Goal: Task Accomplishment & Management: Complete application form

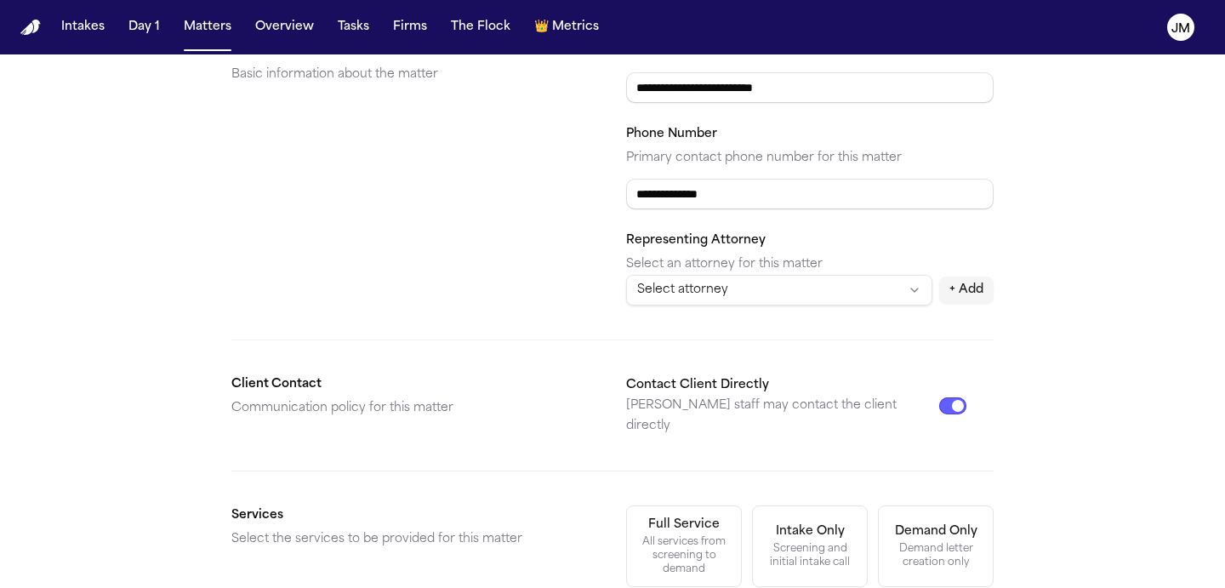
scroll to position [322, 0]
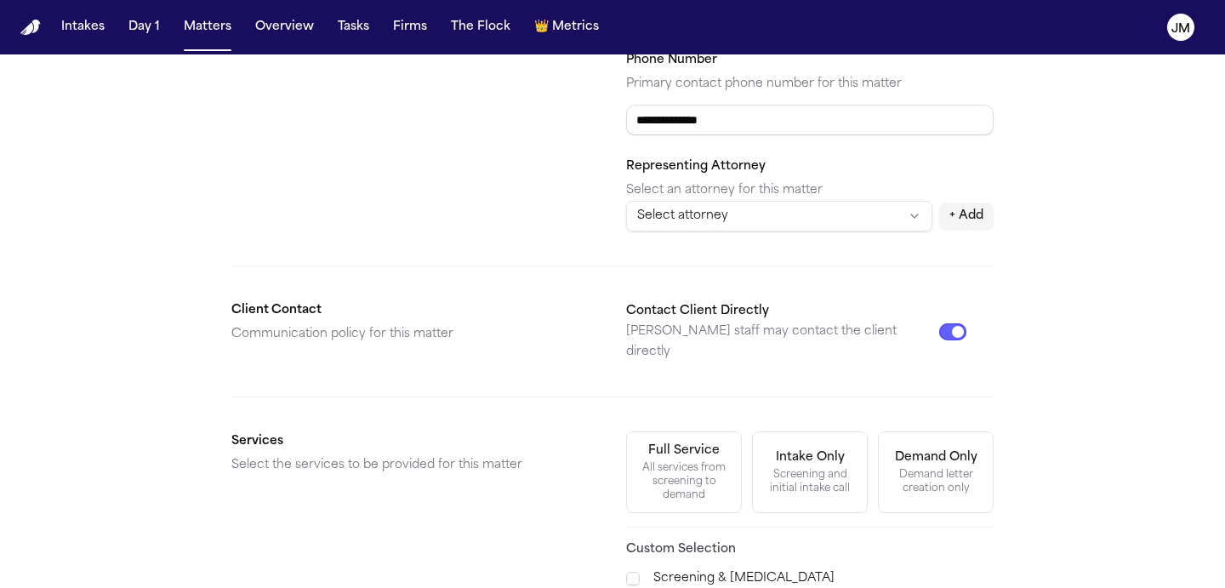
click at [651, 442] on div "Full Service" at bounding box center [683, 450] width 71 height 17
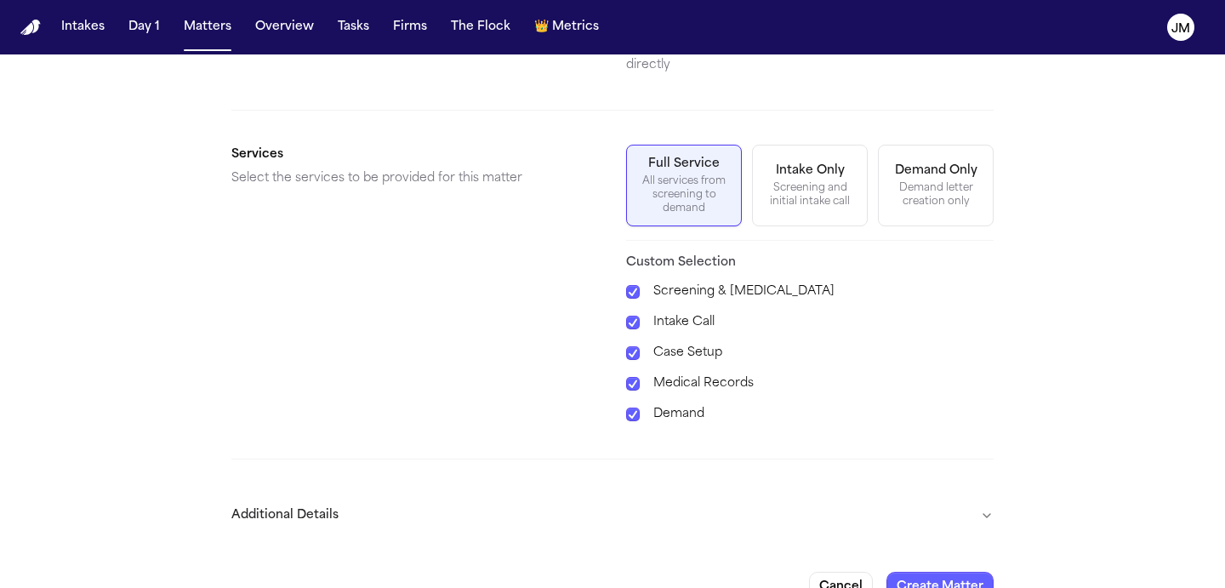
scroll to position [625, 0]
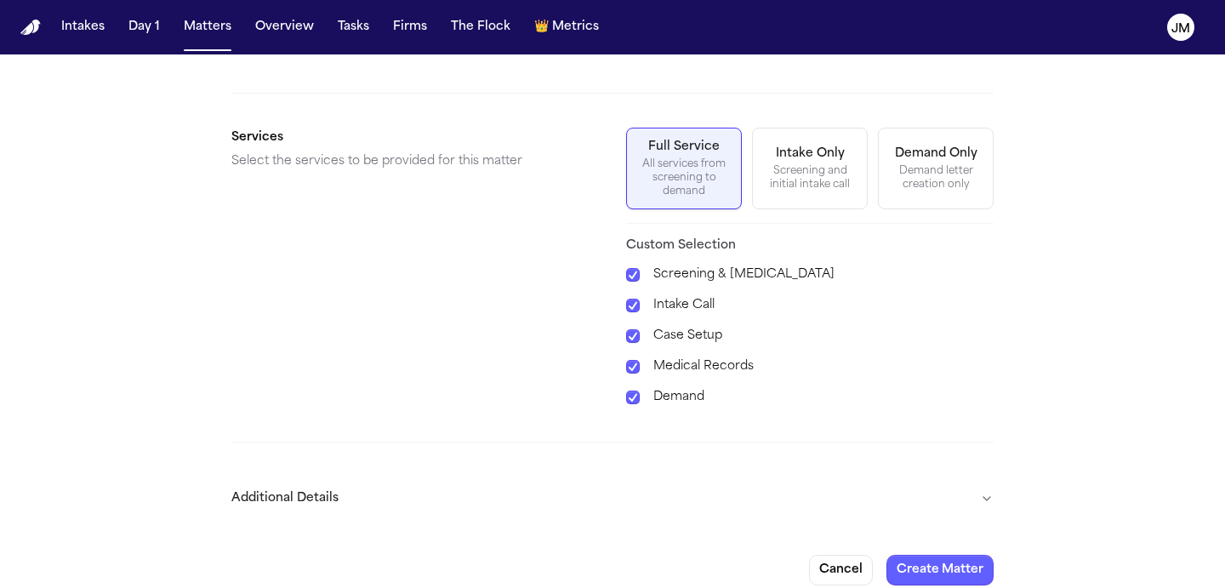
click at [624, 484] on button "Additional Details" at bounding box center [612, 498] width 762 height 44
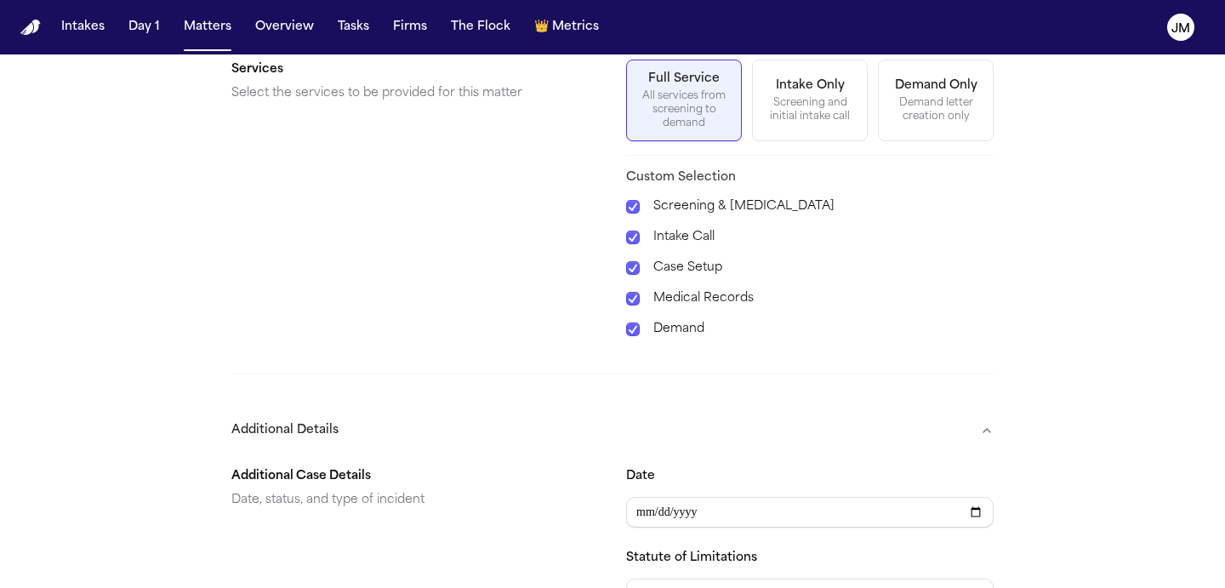
scroll to position [724, 0]
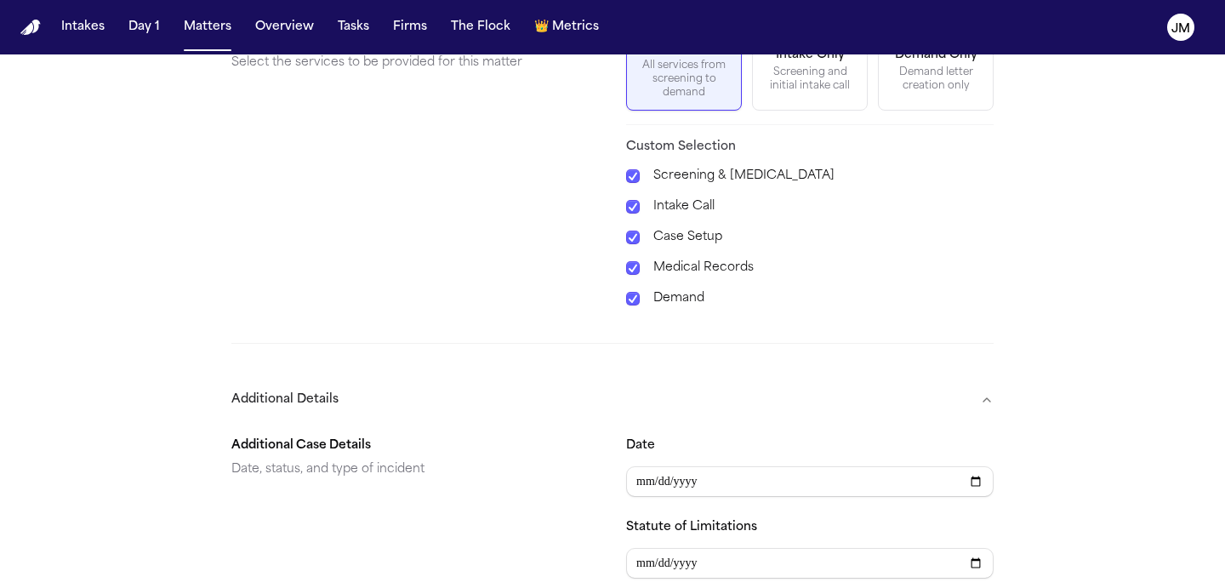
click at [636, 482] on div "Date Statute of Limitations Status Select status Type Select matter type" at bounding box center [810, 589] width 368 height 306
type input "**********"
click at [775, 378] on button "Additional Details" at bounding box center [612, 400] width 762 height 44
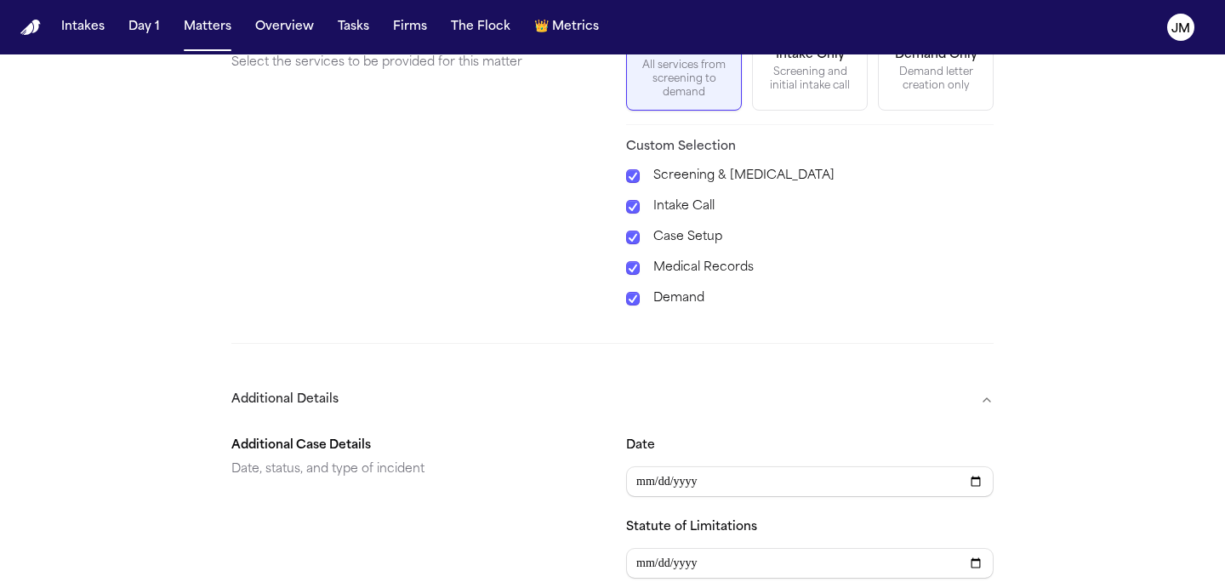
scroll to position [625, 0]
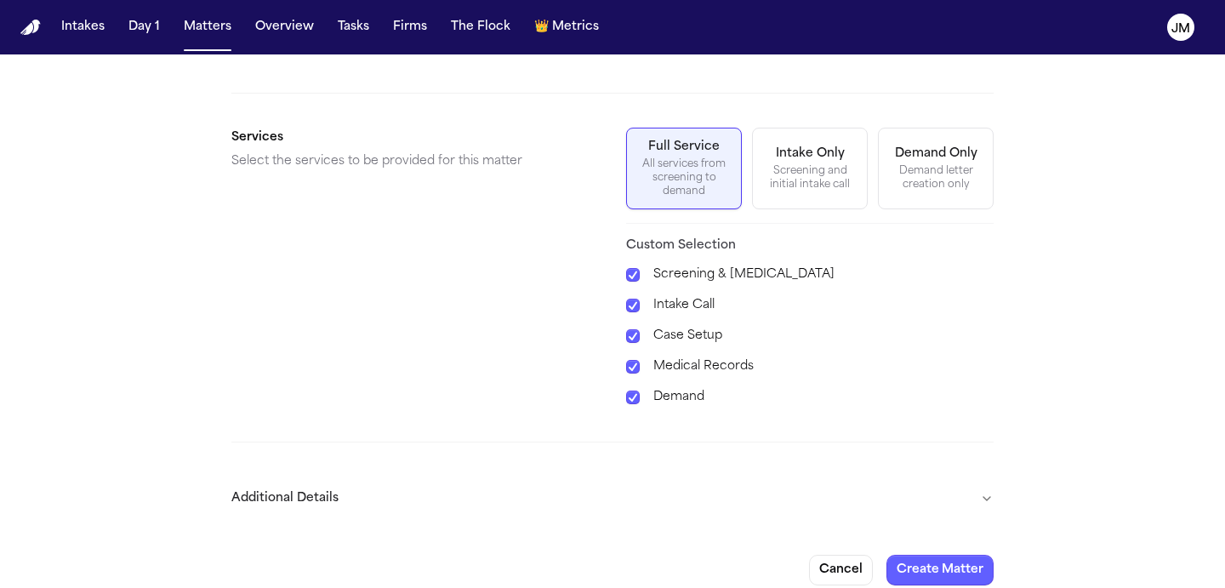
click at [798, 484] on button "Additional Details" at bounding box center [612, 498] width 762 height 44
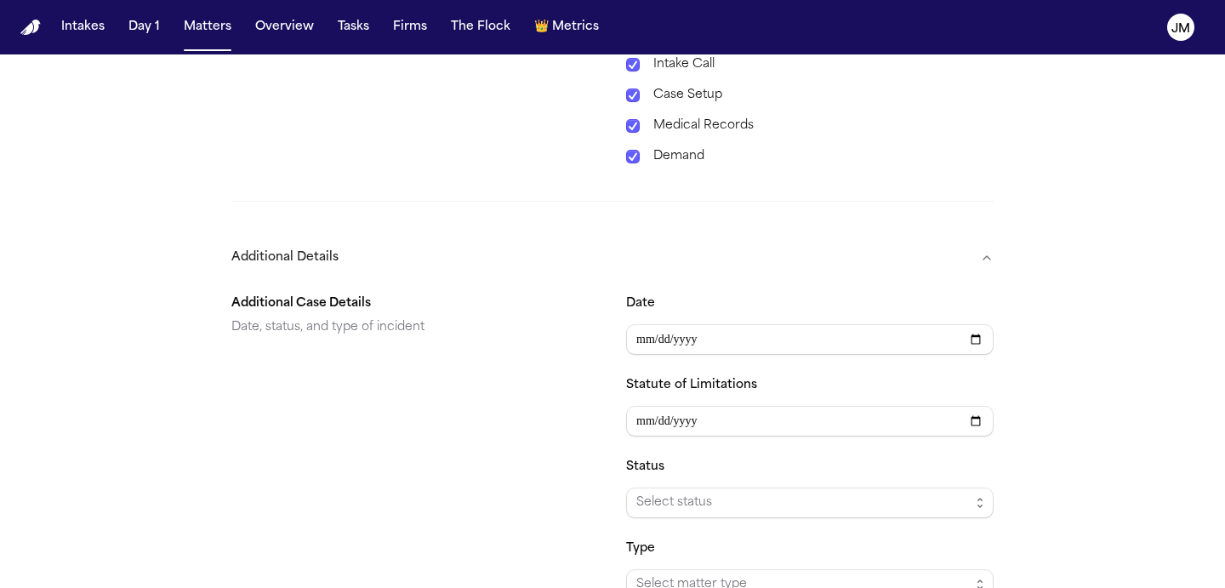
scroll to position [964, 0]
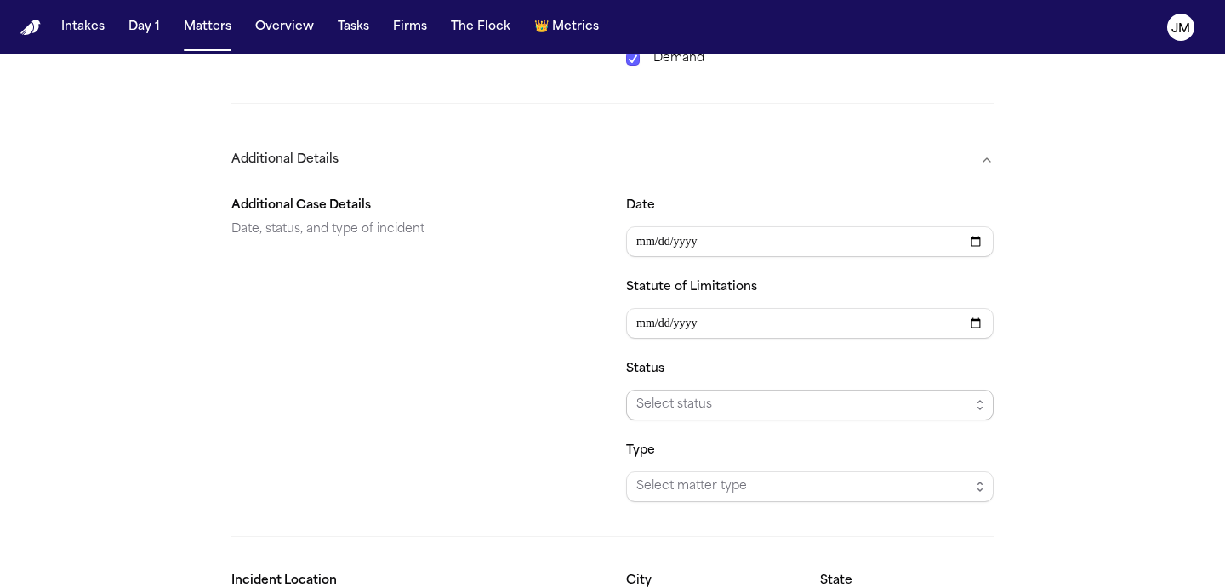
click at [771, 395] on span "Select status" at bounding box center [802, 405] width 333 height 20
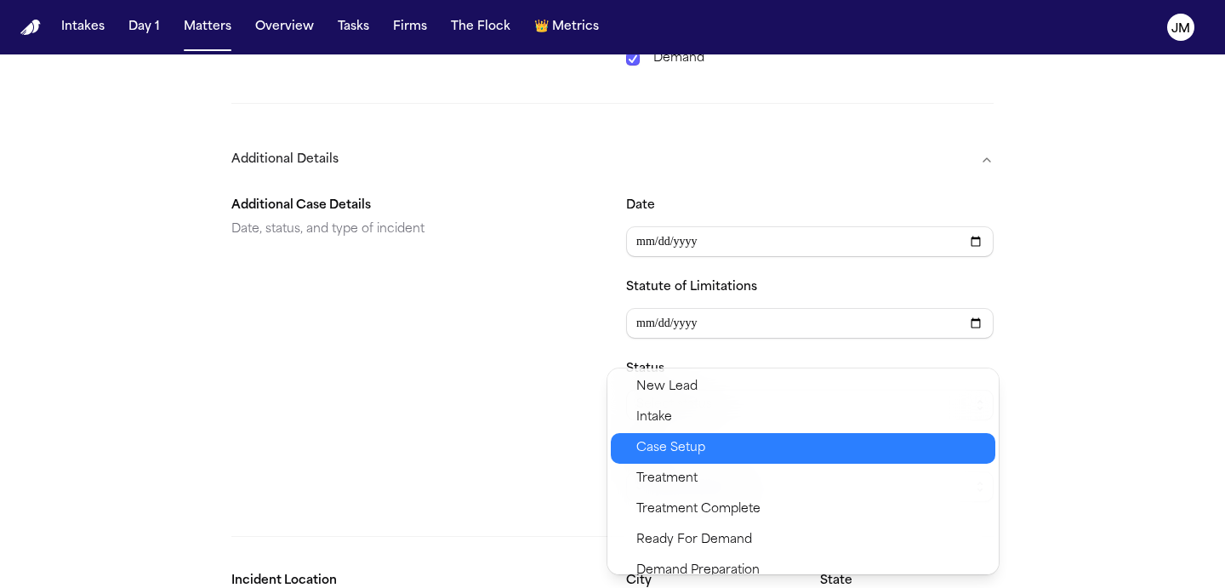
click at [719, 455] on span "Case Setup" at bounding box center [810, 448] width 349 height 20
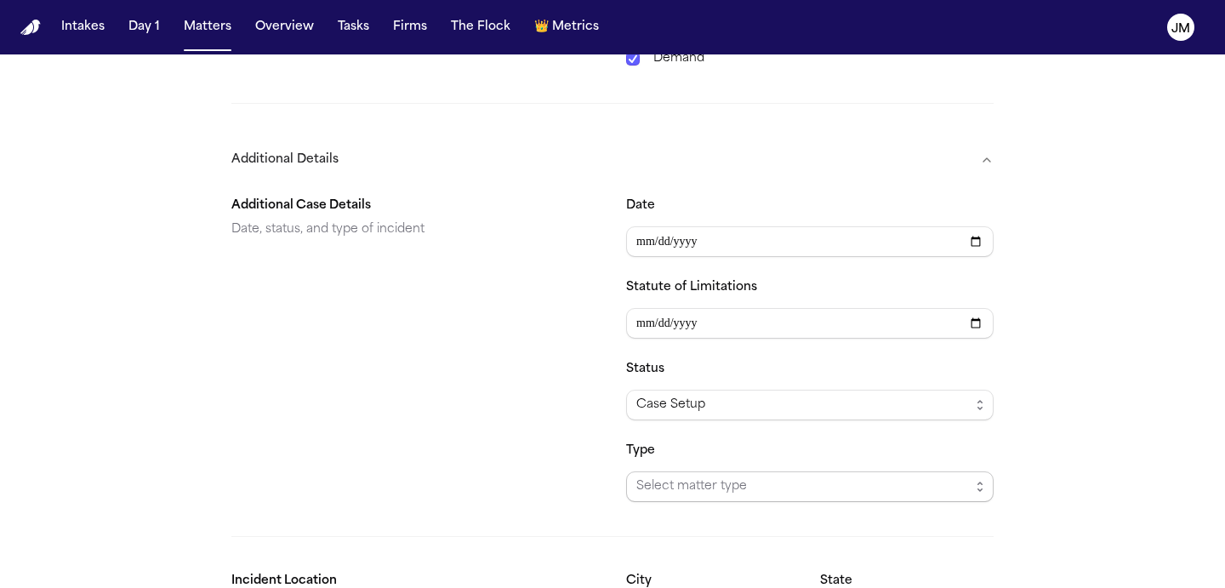
click at [701, 476] on span "Select matter type" at bounding box center [802, 486] width 333 height 20
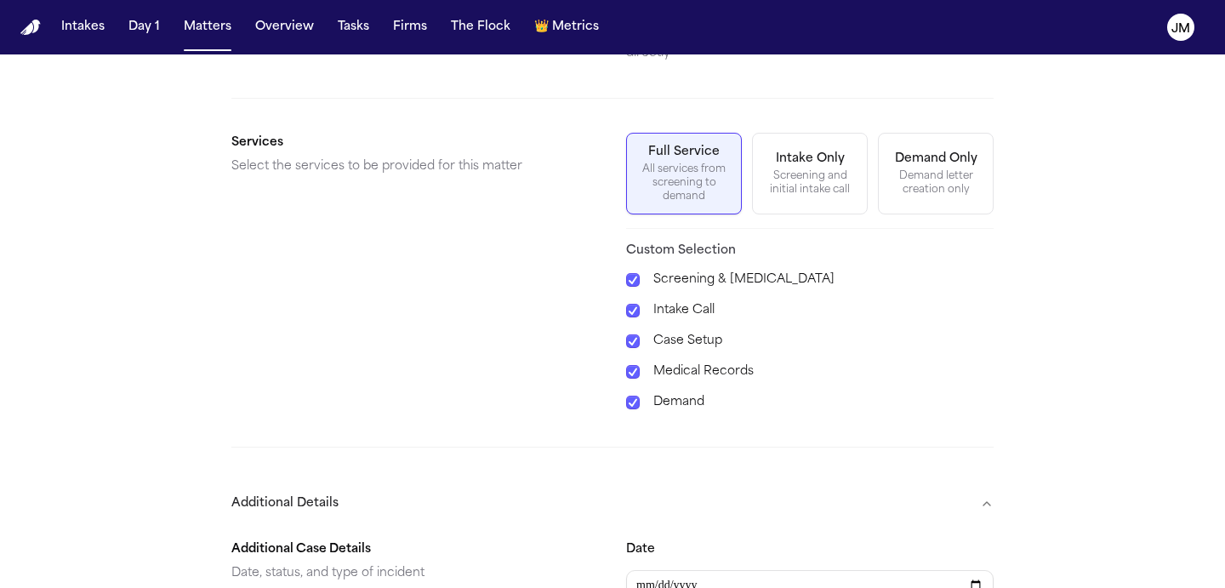
scroll to position [617, 0]
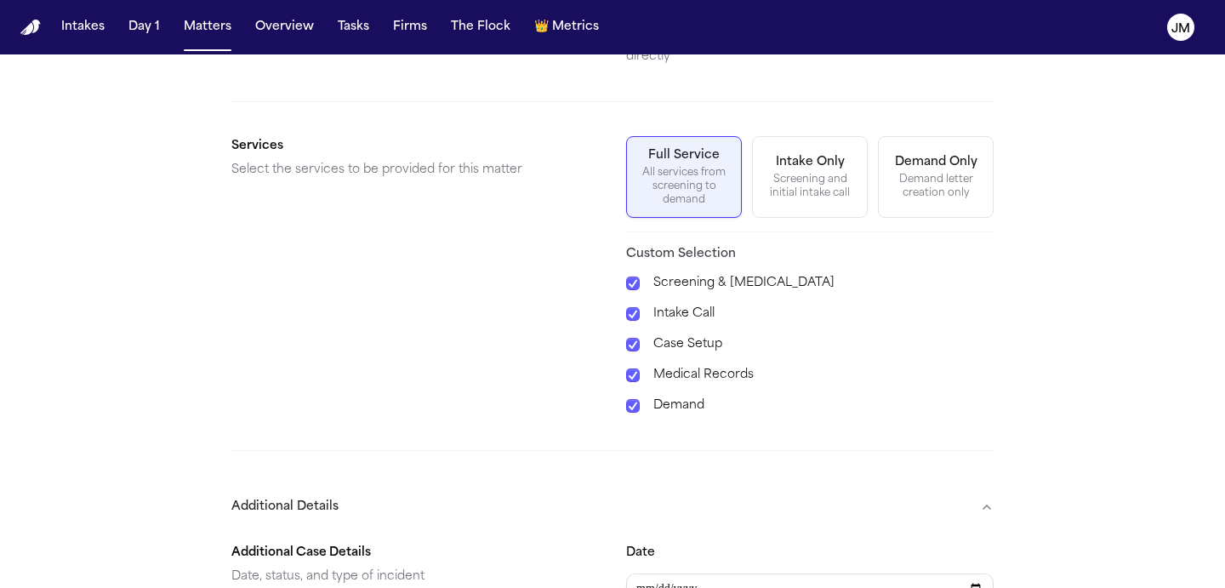
click at [632, 276] on span at bounding box center [633, 283] width 14 height 14
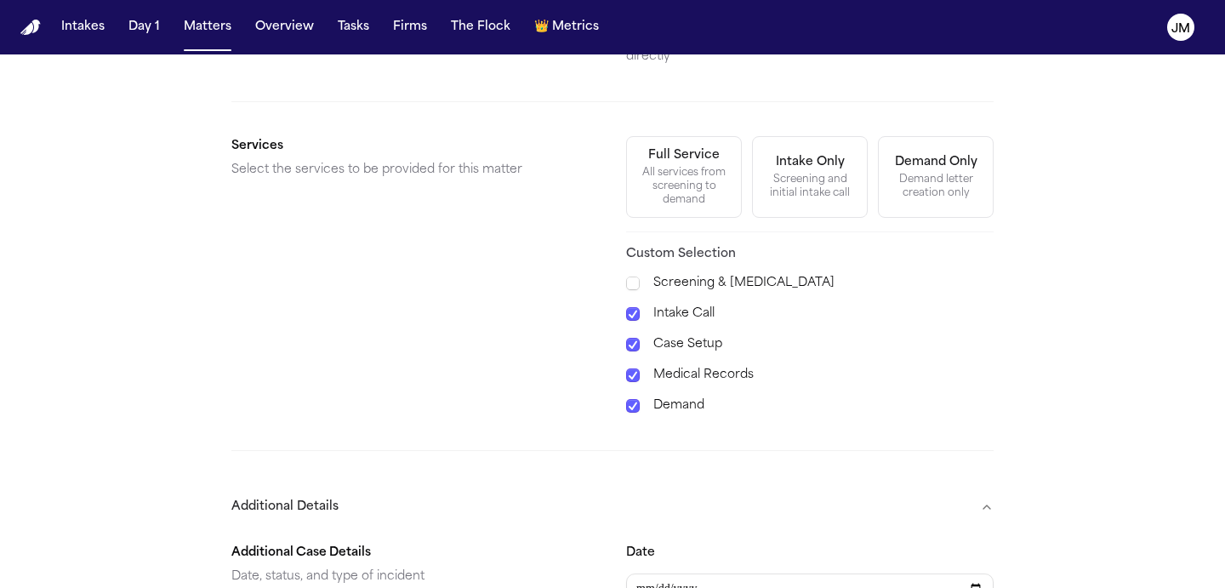
click at [632, 307] on span at bounding box center [633, 314] width 14 height 14
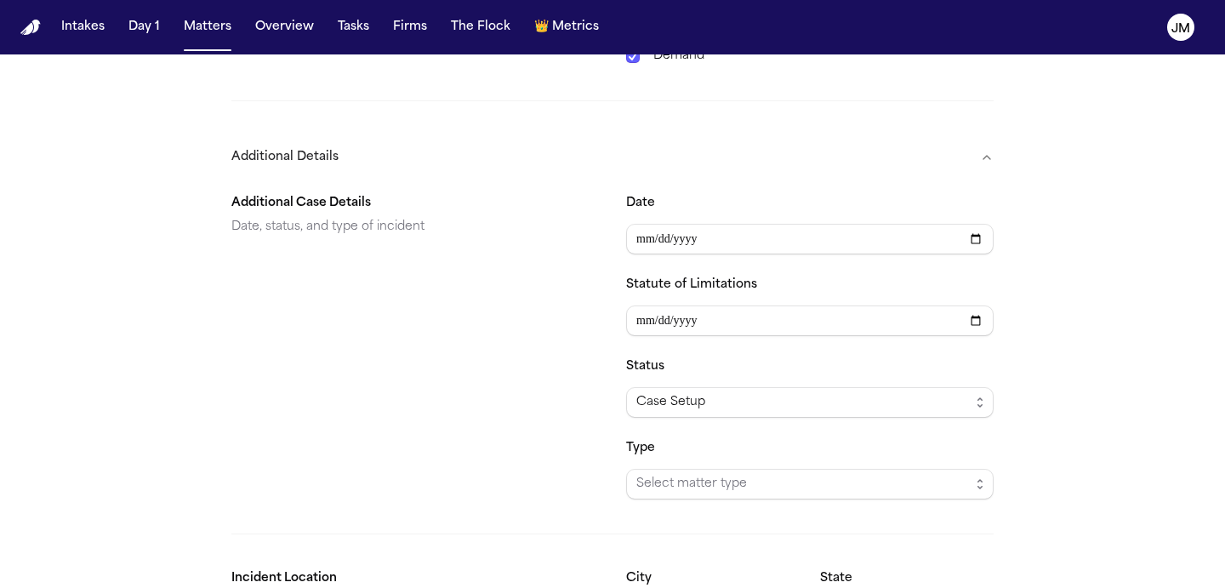
scroll to position [1024, 0]
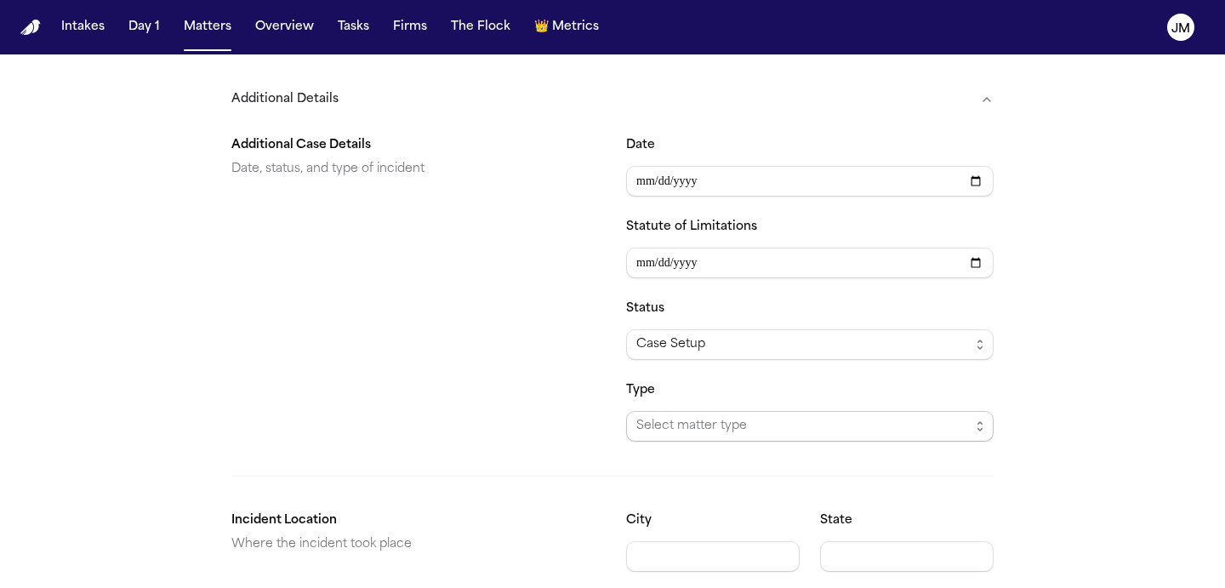
click at [732, 416] on span "Select matter type" at bounding box center [802, 426] width 333 height 20
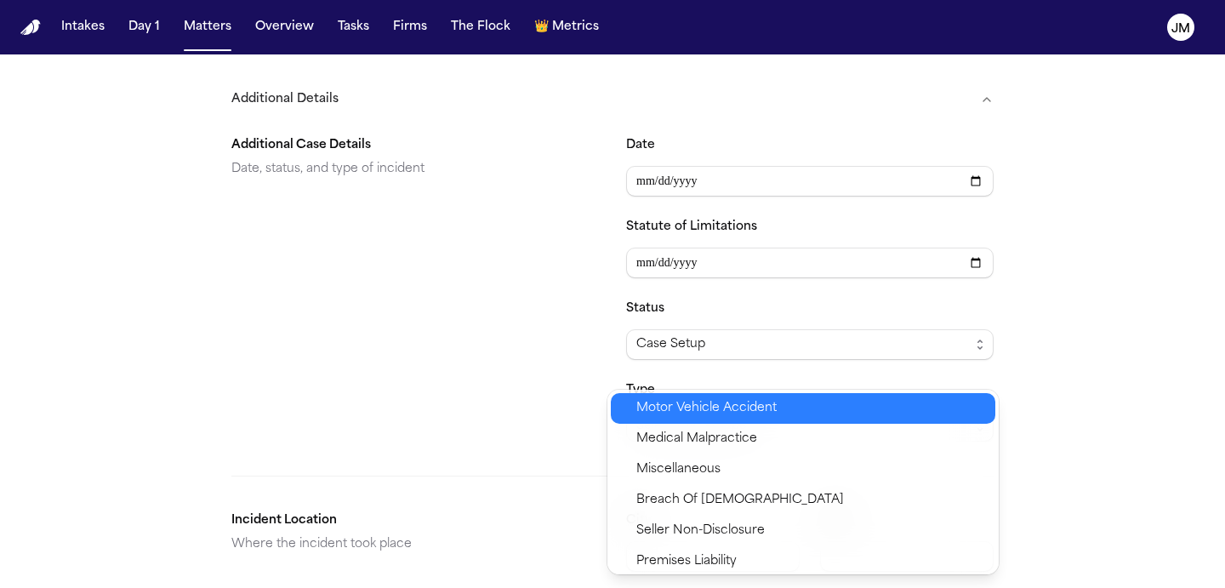
click at [713, 417] on span "Motor Vehicle Accident" at bounding box center [706, 408] width 140 height 20
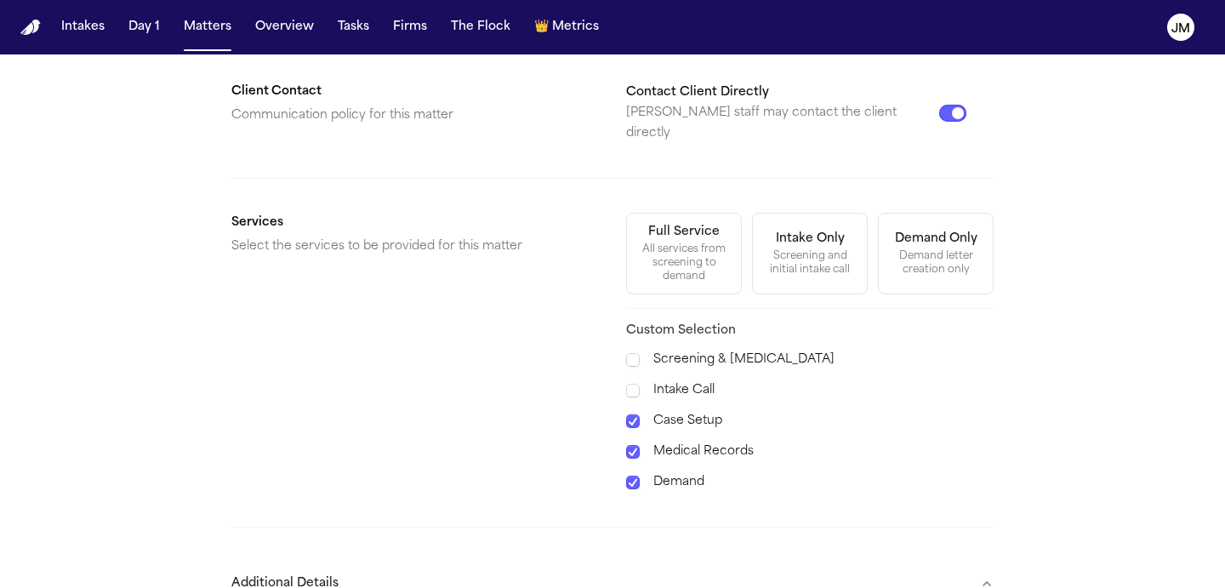
scroll to position [539, 0]
click at [624, 411] on section "Services Select the services to be provided for this matter Full Service All se…" at bounding box center [612, 354] width 762 height 280
click at [628, 416] on icon at bounding box center [633, 422] width 12 height 12
click at [634, 446] on span at bounding box center [633, 453] width 14 height 14
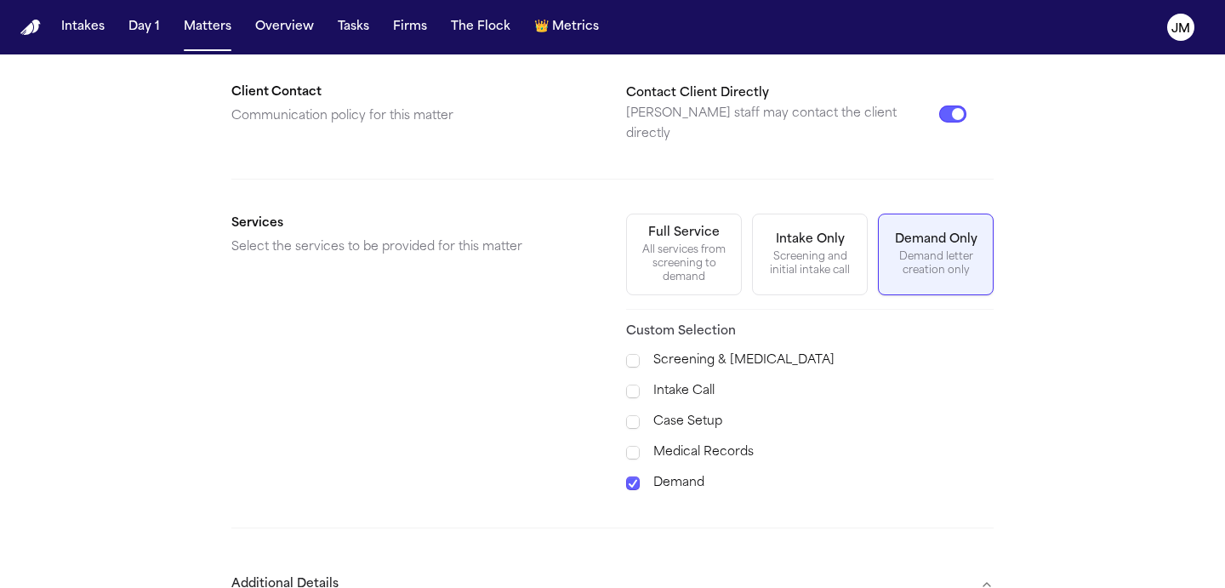
click at [632, 476] on span at bounding box center [633, 483] width 14 height 14
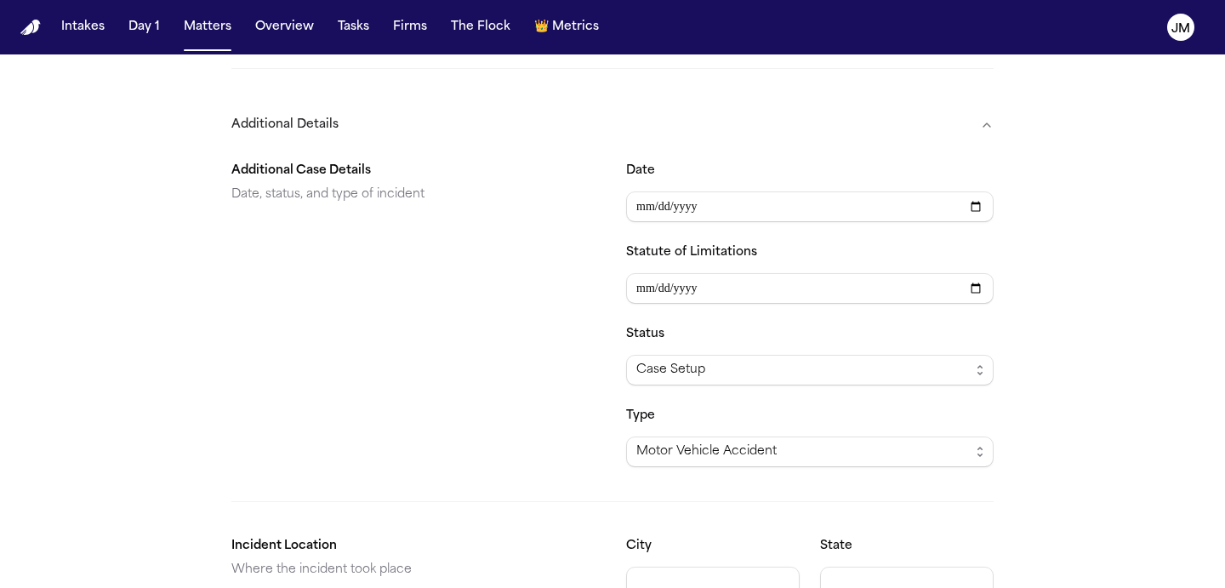
scroll to position [1089, 0]
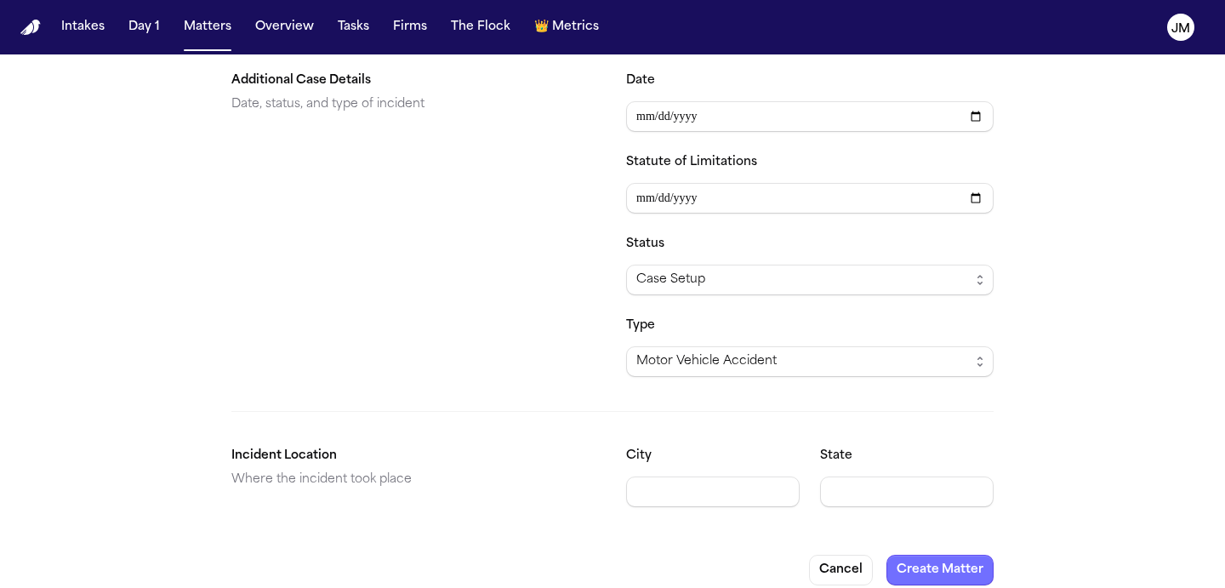
click at [927, 562] on button "Create Matter" at bounding box center [939, 570] width 107 height 31
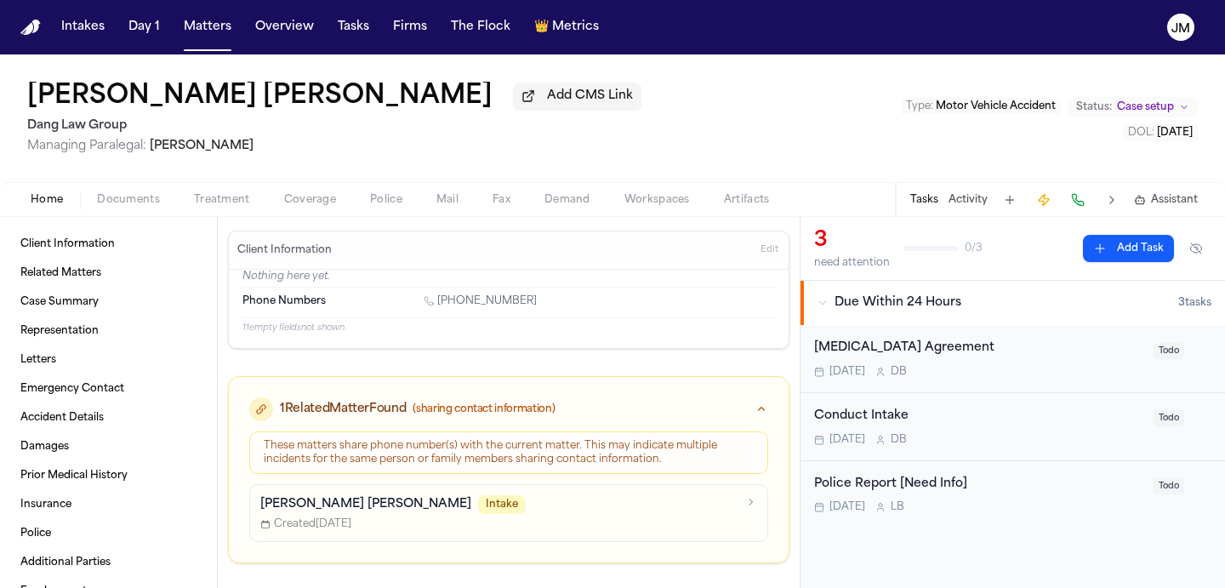
click at [1157, 114] on span "Case setup" at bounding box center [1145, 107] width 57 height 14
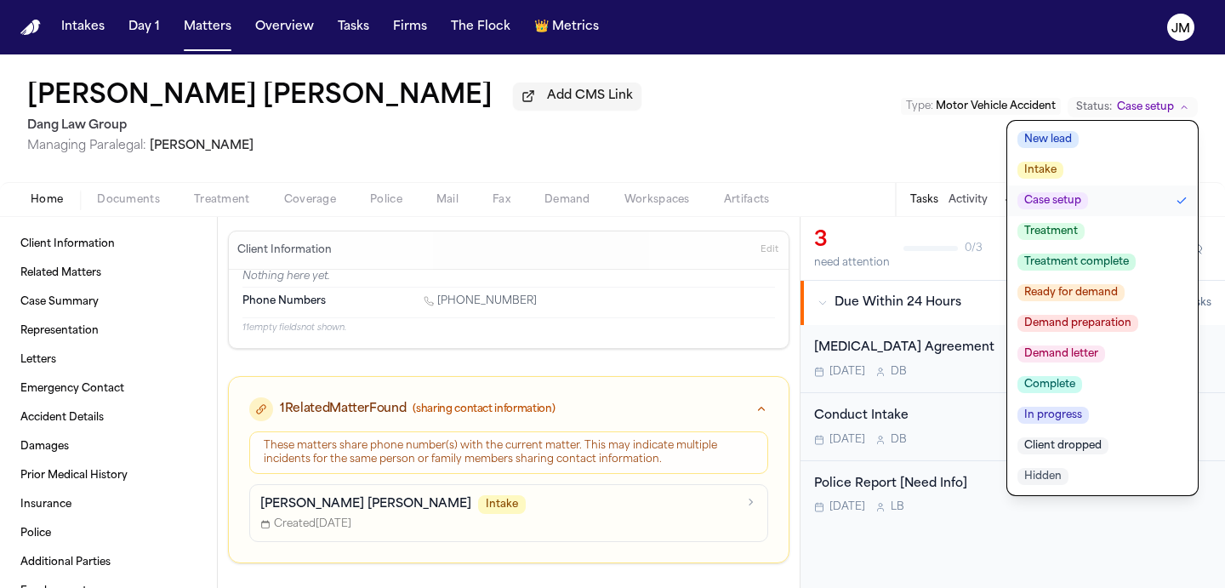
click at [1043, 475] on span "Hidden" at bounding box center [1042, 476] width 51 height 17
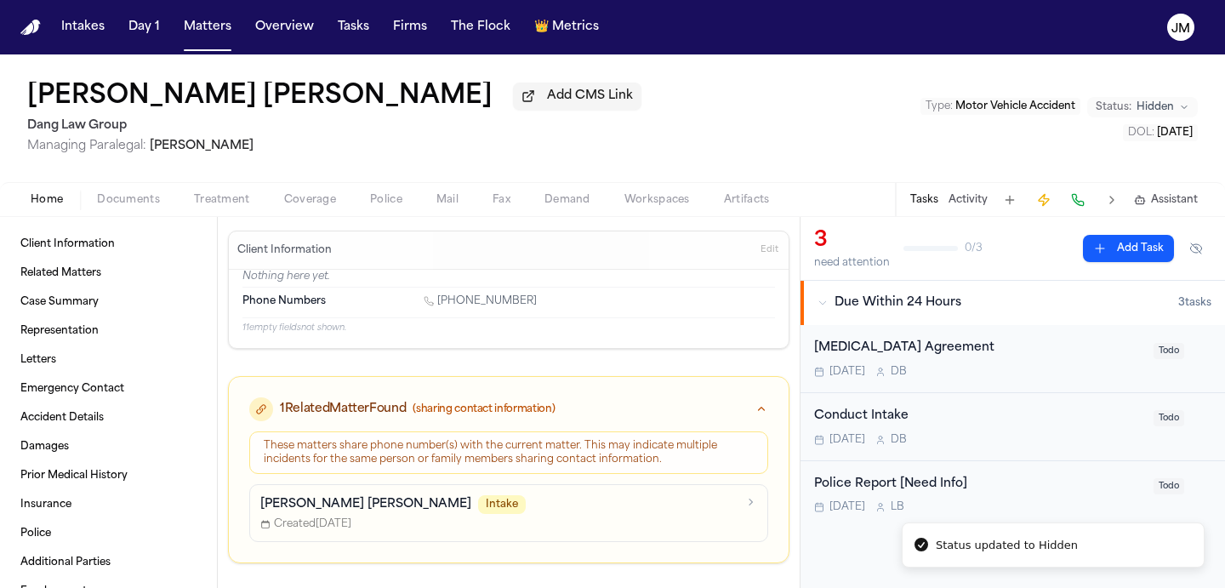
click at [516, 523] on div "Created [DATE]" at bounding box center [498, 524] width 476 height 14
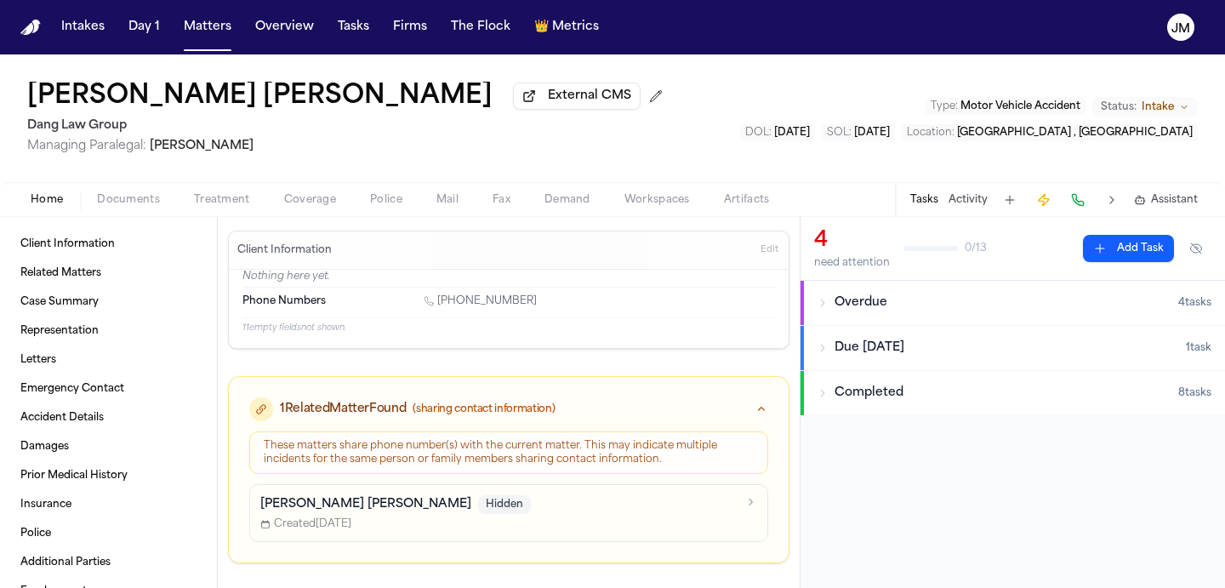
click at [1174, 114] on button "Status: Intake" at bounding box center [1144, 107] width 105 height 20
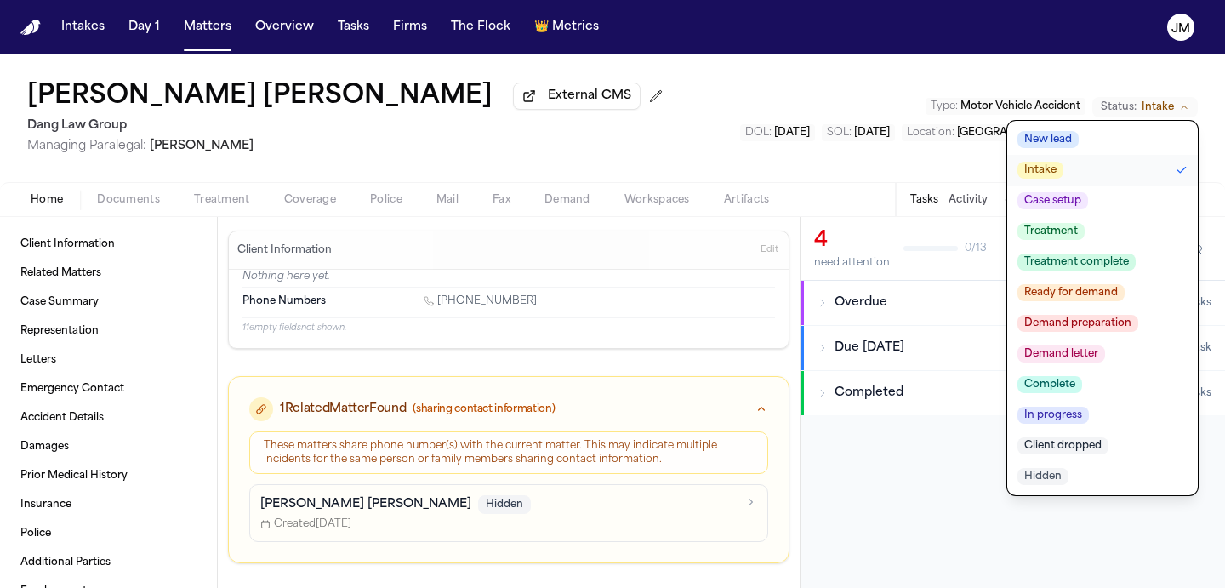
click at [832, 109] on div "[PERSON_NAME] [PERSON_NAME] External CMS Dang Law Group Managing Paralegal: [PE…" at bounding box center [612, 118] width 1225 height 128
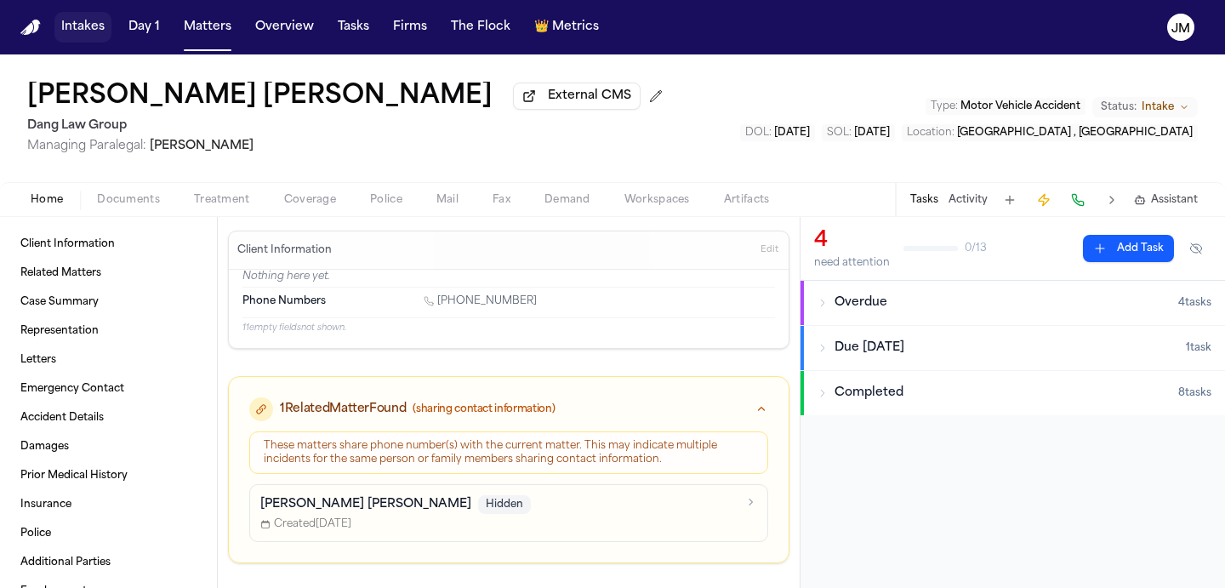
click at [94, 31] on button "Intakes" at bounding box center [82, 27] width 57 height 31
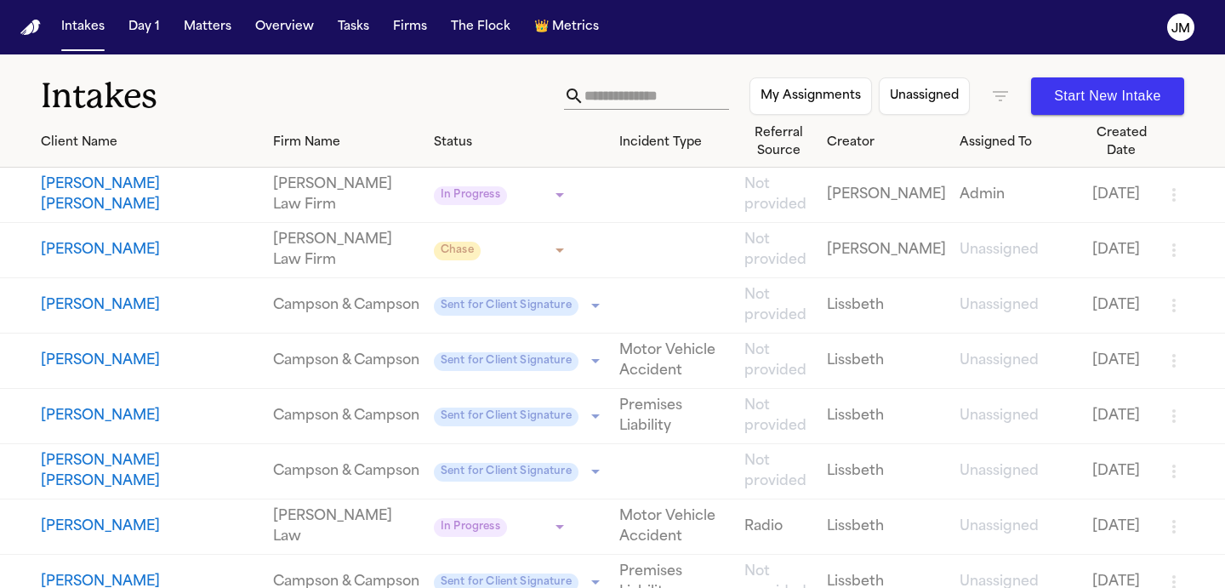
click at [689, 86] on input "text" at bounding box center [656, 96] width 145 height 27
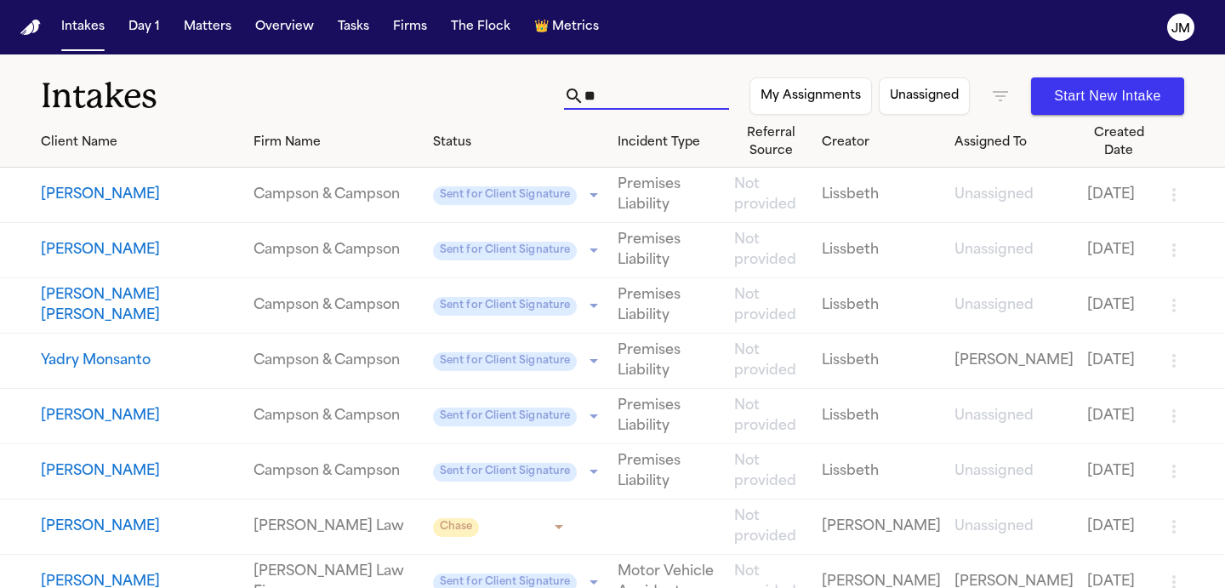
type input "*"
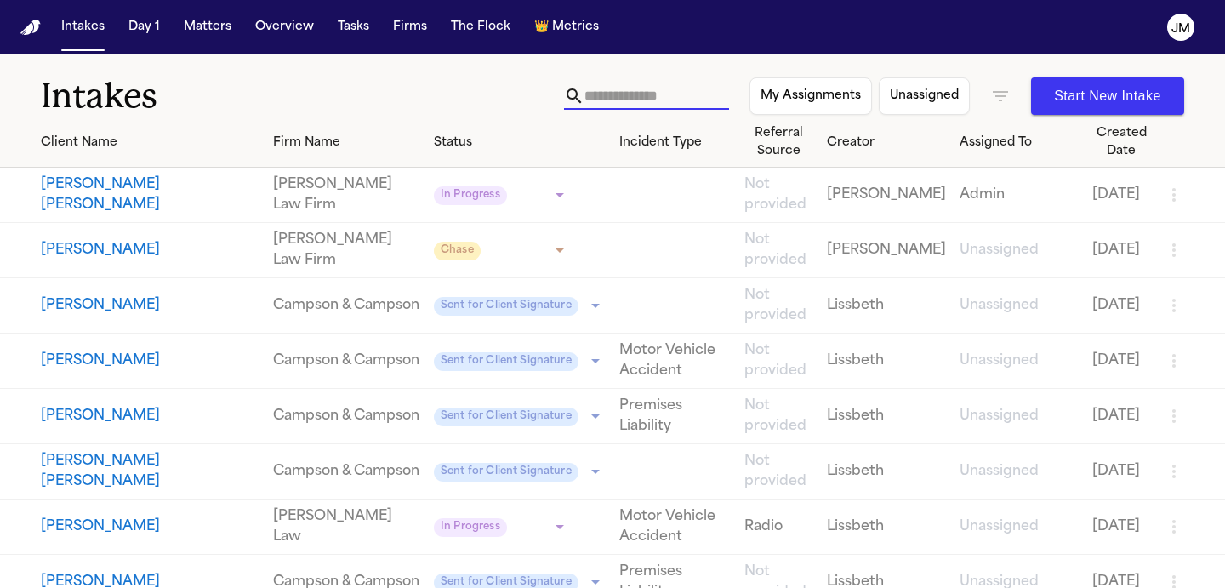
click at [658, 88] on input "text" at bounding box center [656, 96] width 145 height 27
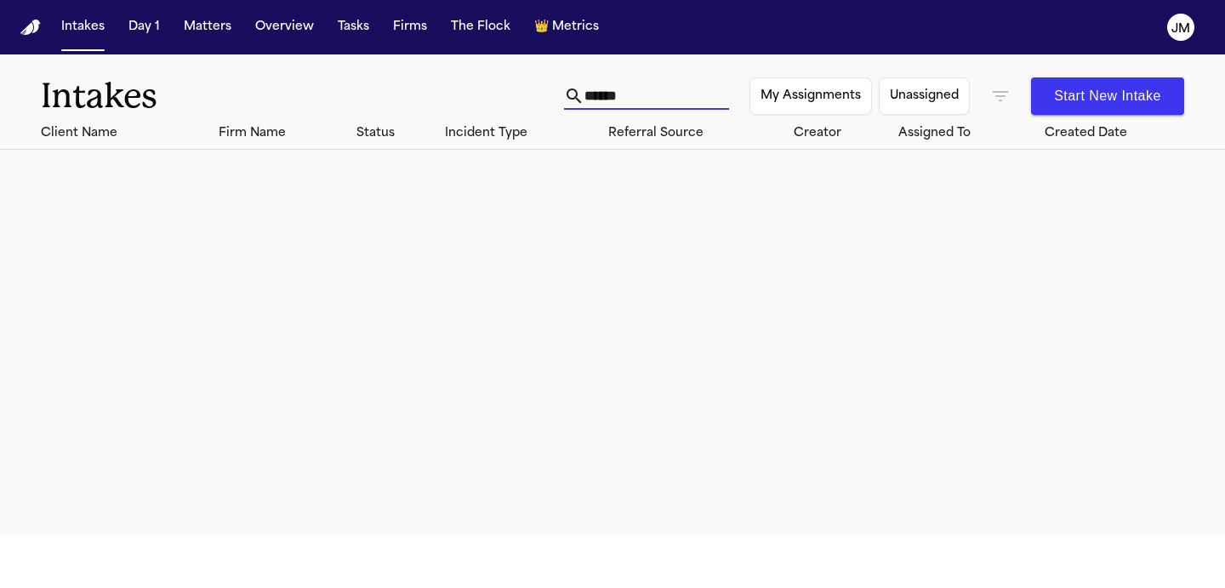
type input "******"
click at [228, 33] on button "Matters" at bounding box center [207, 27] width 61 height 31
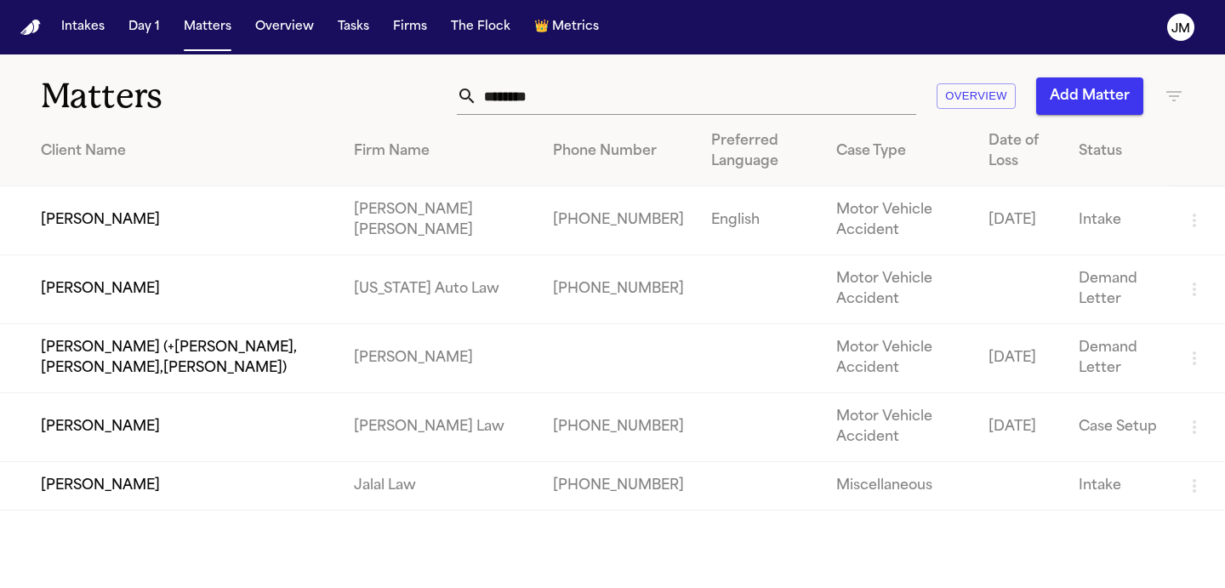
click at [587, 108] on input "********" at bounding box center [696, 95] width 439 height 37
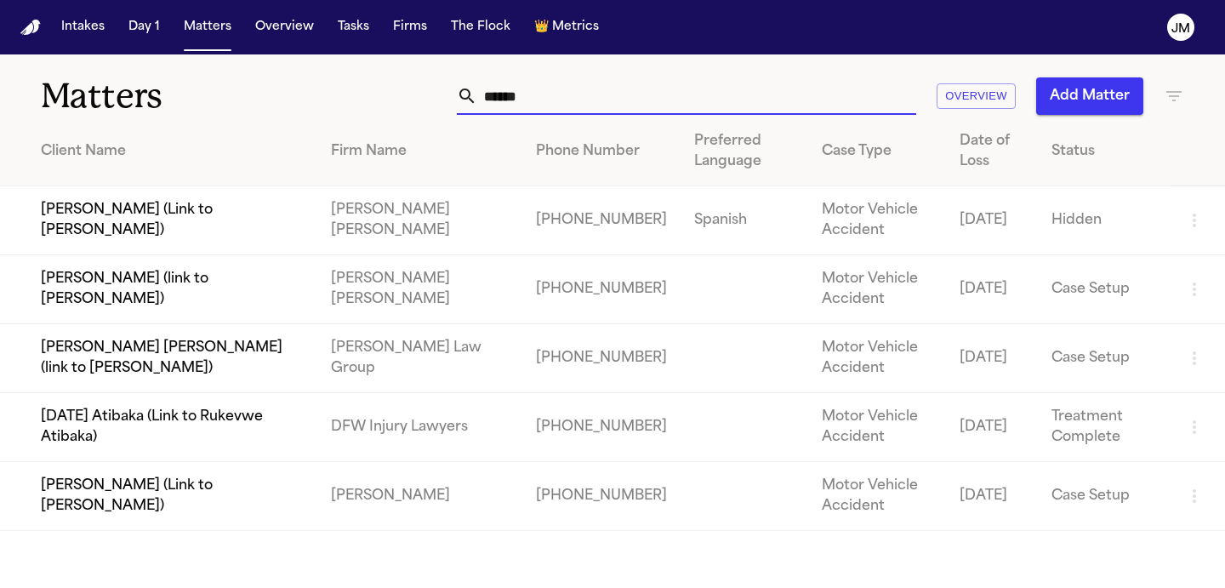
type input "******"
click at [1087, 106] on button "Add Matter" at bounding box center [1089, 95] width 107 height 37
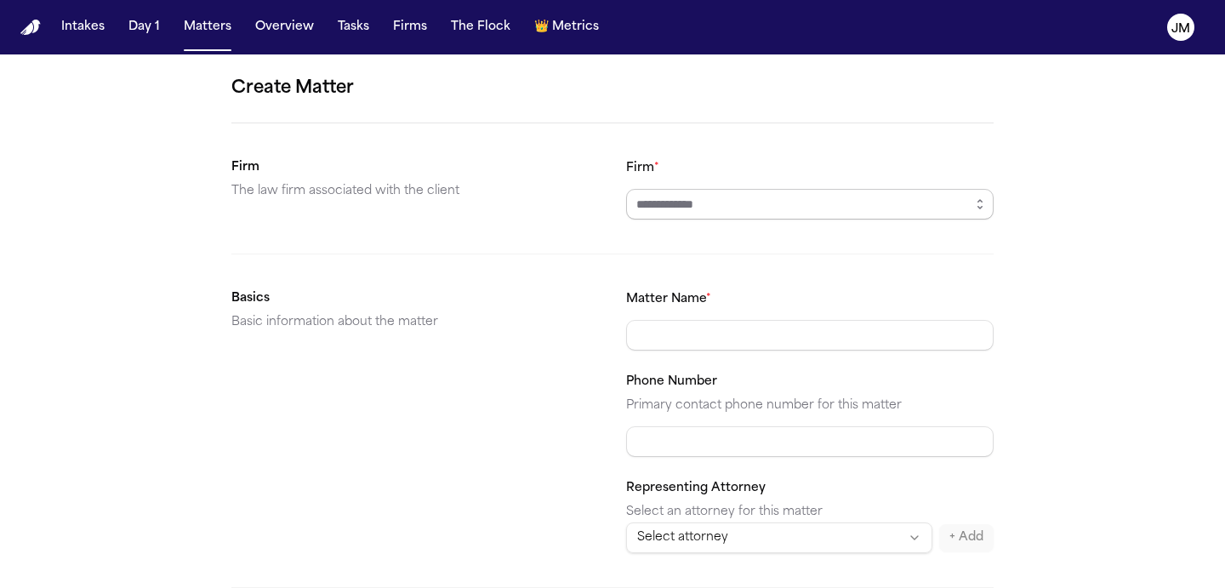
click at [666, 215] on input "Firm *" at bounding box center [810, 204] width 368 height 31
click at [983, 202] on icon "button" at bounding box center [980, 204] width 14 height 14
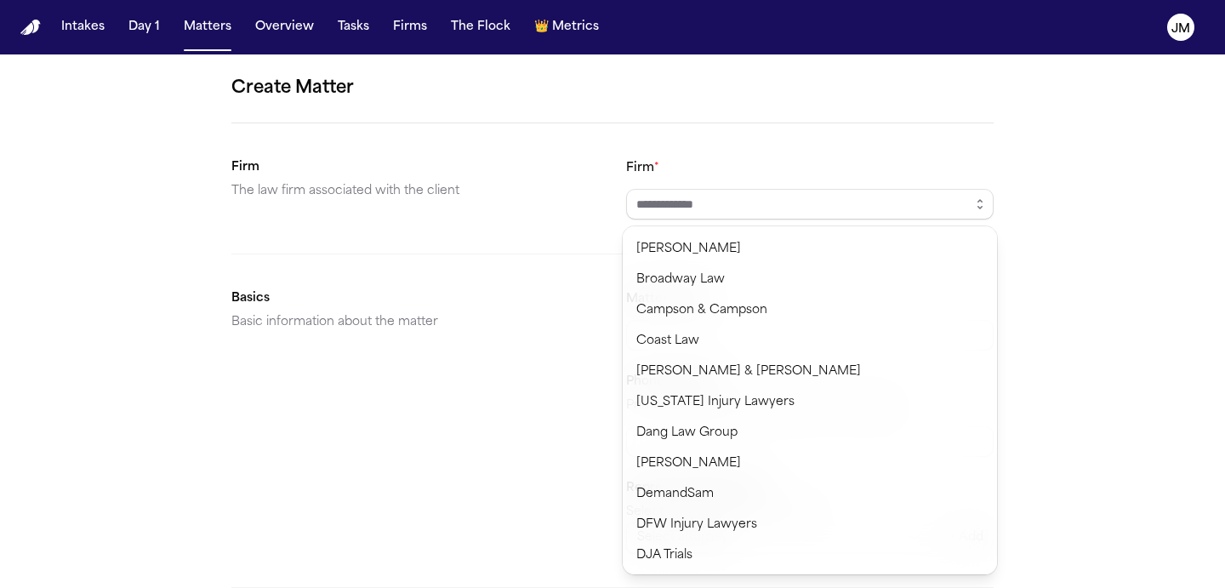
scroll to position [162, 0]
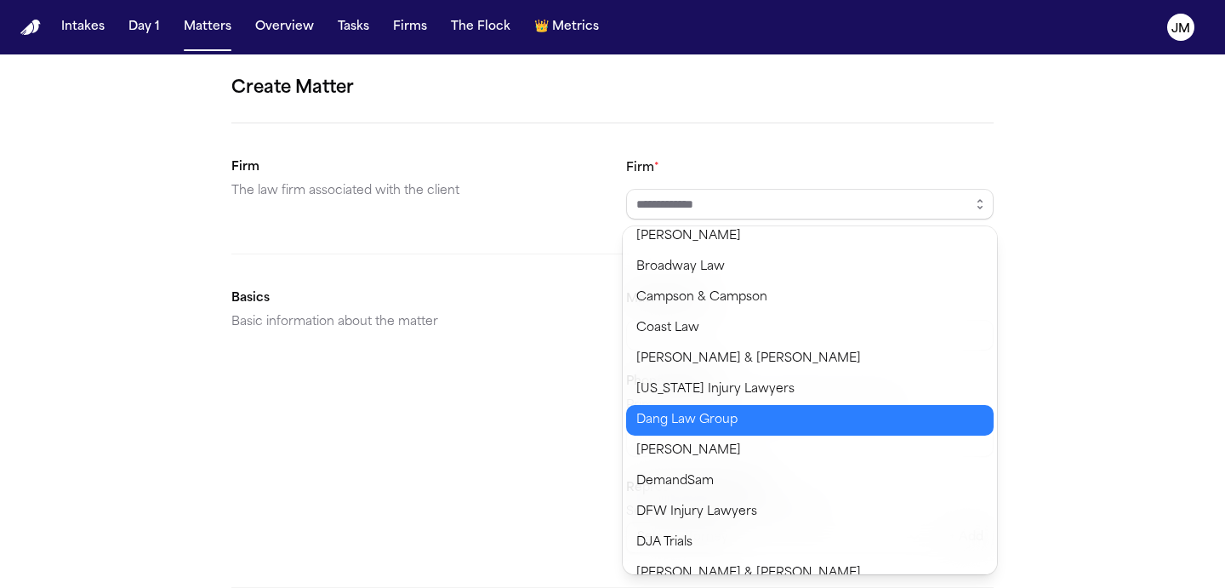
type input "**********"
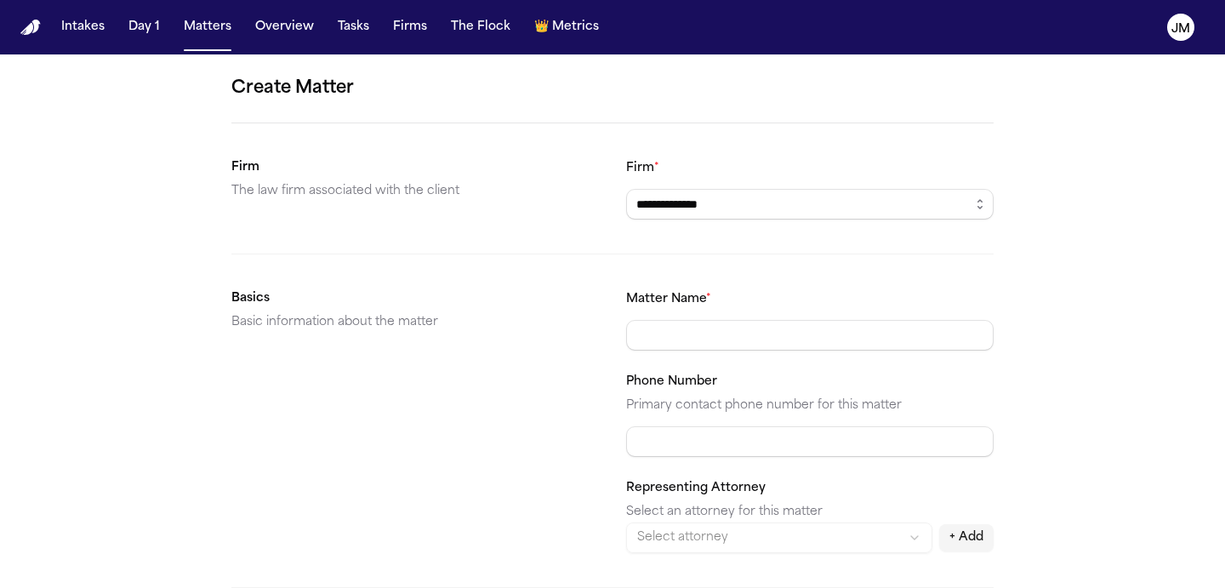
click at [692, 414] on body "**********" at bounding box center [612, 294] width 1225 height 588
click at [704, 324] on input "Matter Name *" at bounding box center [810, 335] width 368 height 31
type input "**********"
click at [720, 438] on input "Phone Number" at bounding box center [810, 441] width 368 height 31
click at [637, 444] on input "Phone Number" at bounding box center [810, 441] width 368 height 31
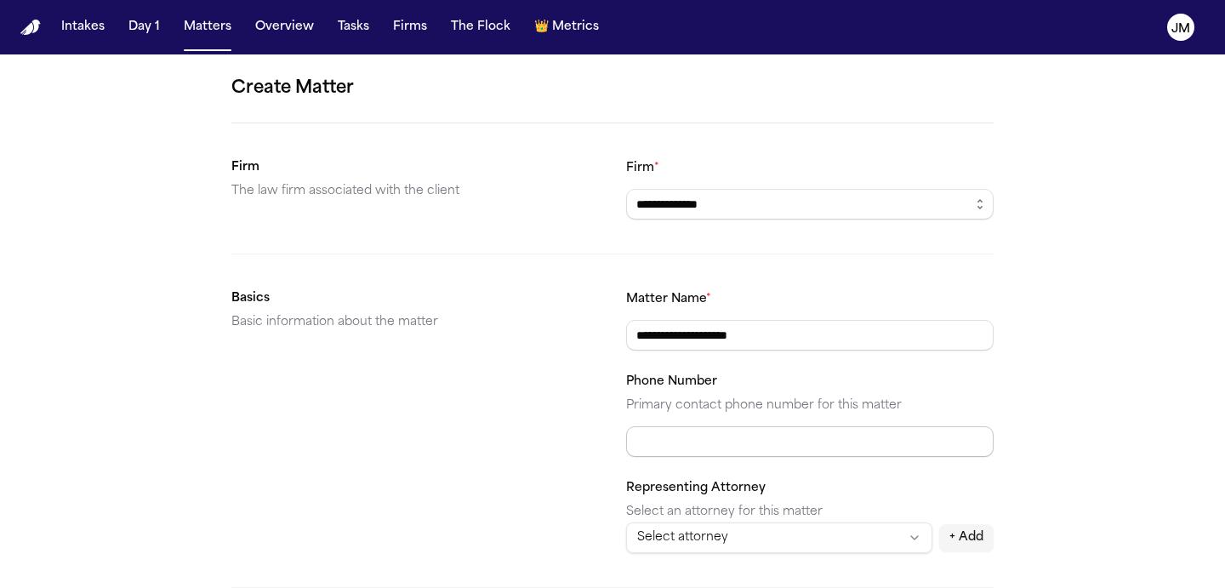
click at [654, 430] on input "Phone Number" at bounding box center [810, 441] width 368 height 31
paste input "**********"
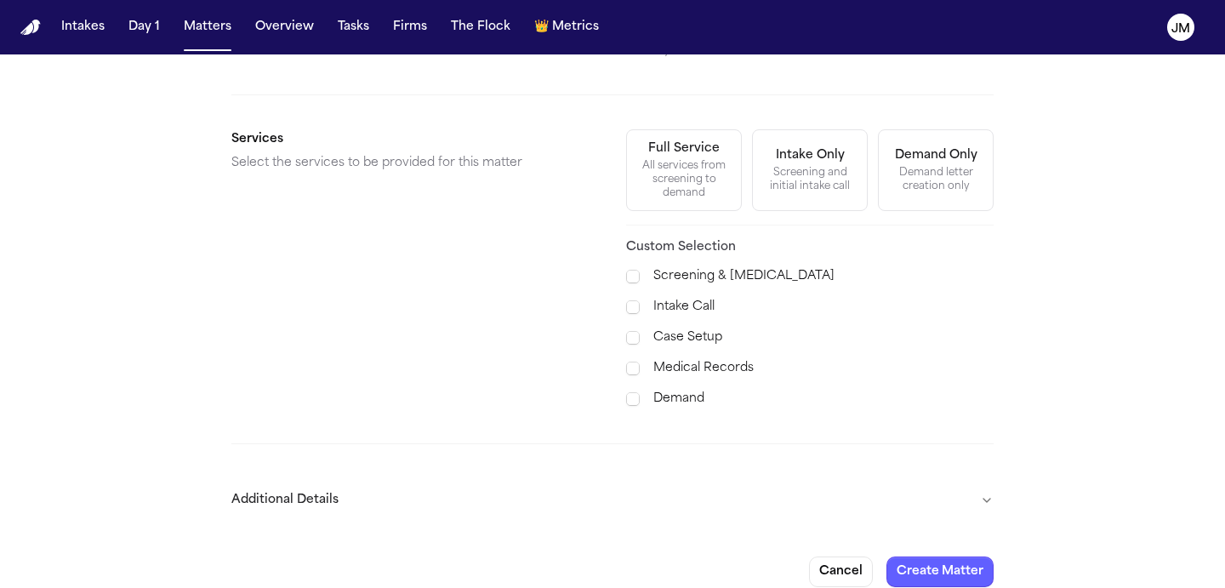
scroll to position [625, 0]
type input "**********"
click at [840, 476] on button "Additional Details" at bounding box center [612, 498] width 762 height 44
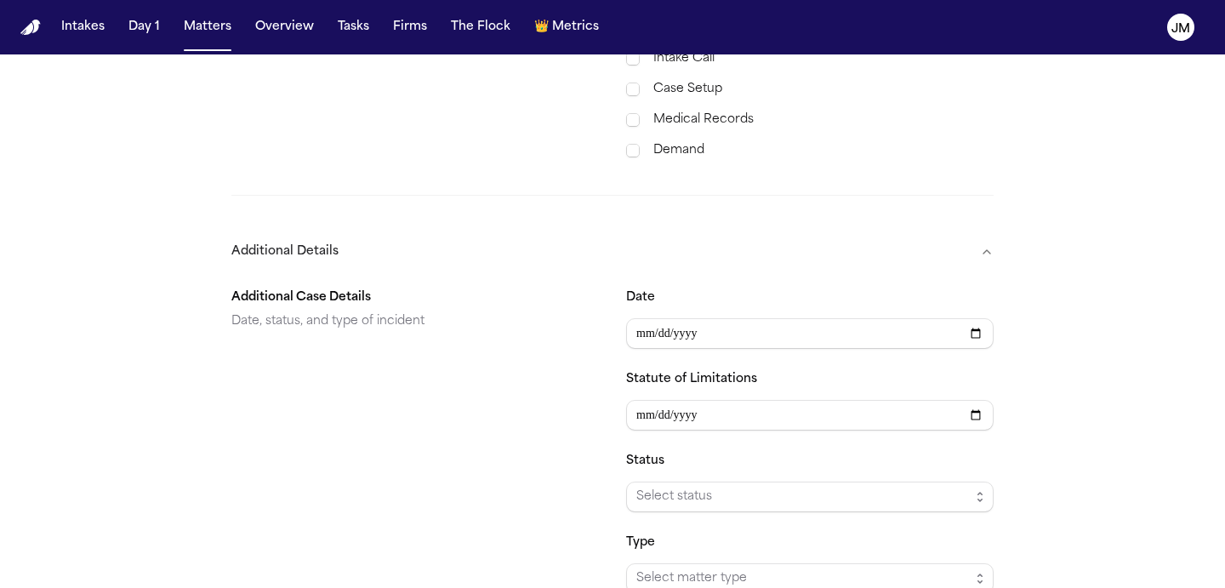
scroll to position [874, 0]
type input "**********"
click at [589, 335] on div "Additional Case Details Date, status, and type of incident" at bounding box center [415, 439] width 368 height 306
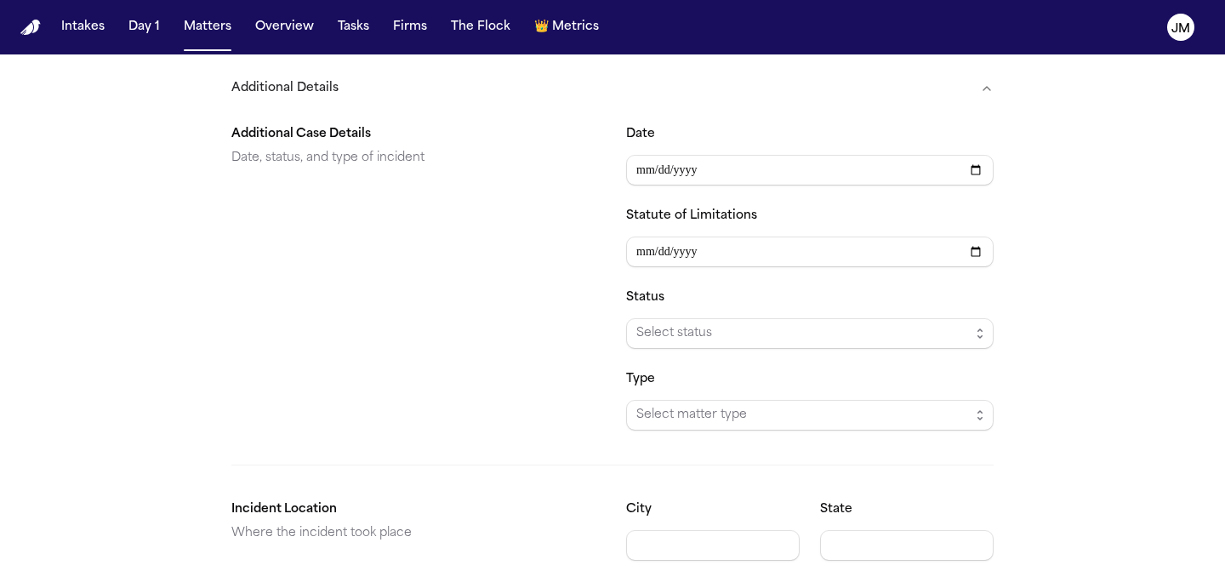
scroll to position [1089, 0]
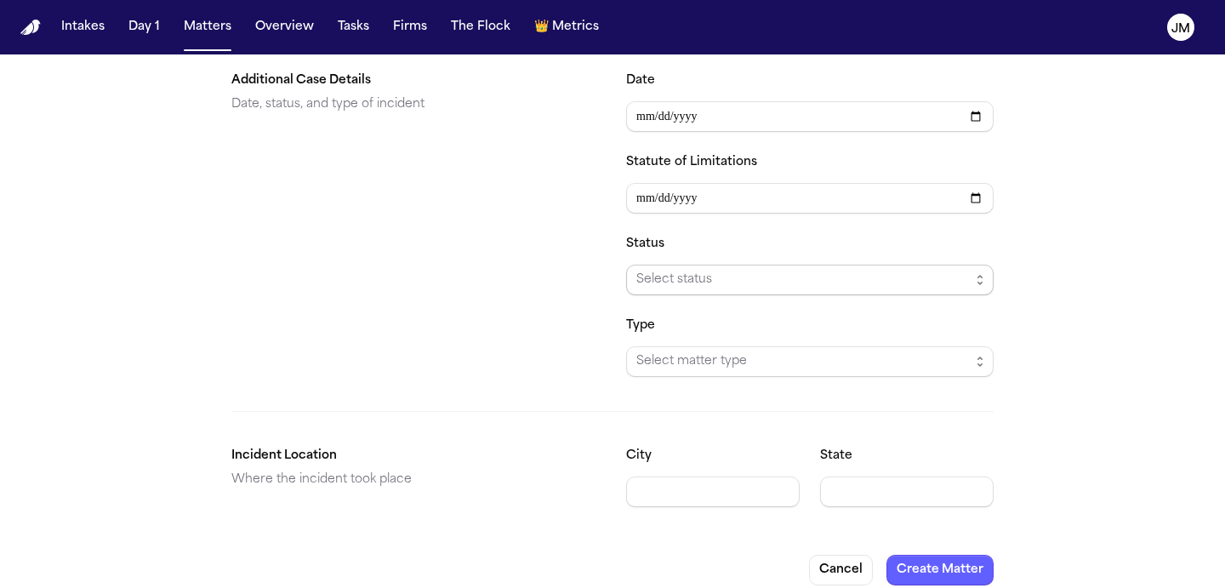
click at [728, 270] on span "Select status" at bounding box center [802, 280] width 333 height 20
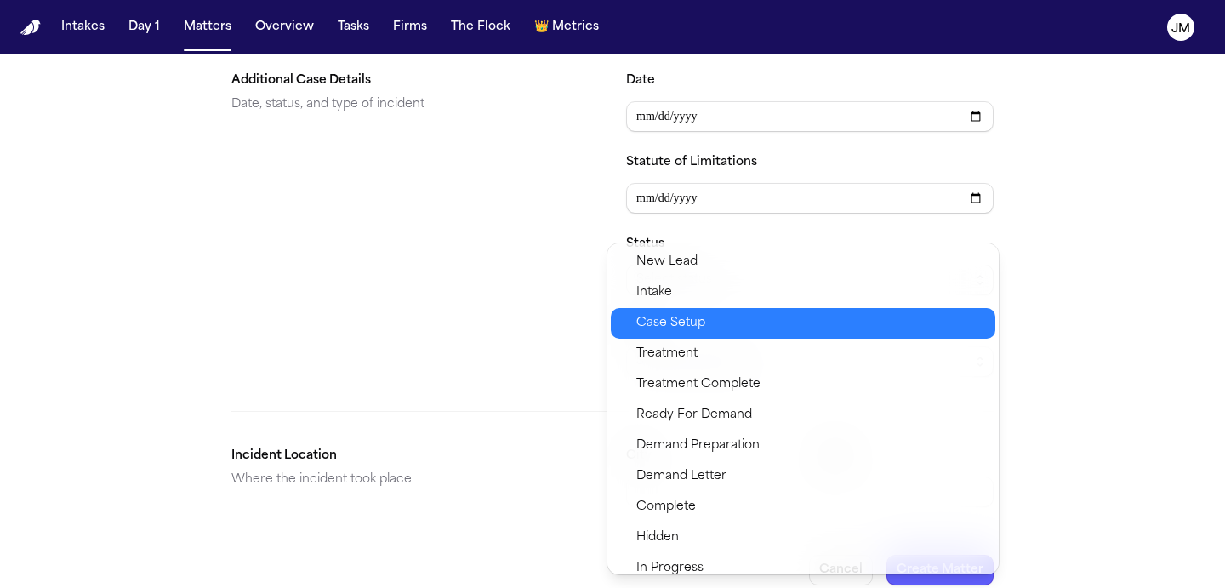
click at [694, 329] on span "Case Setup" at bounding box center [670, 323] width 69 height 20
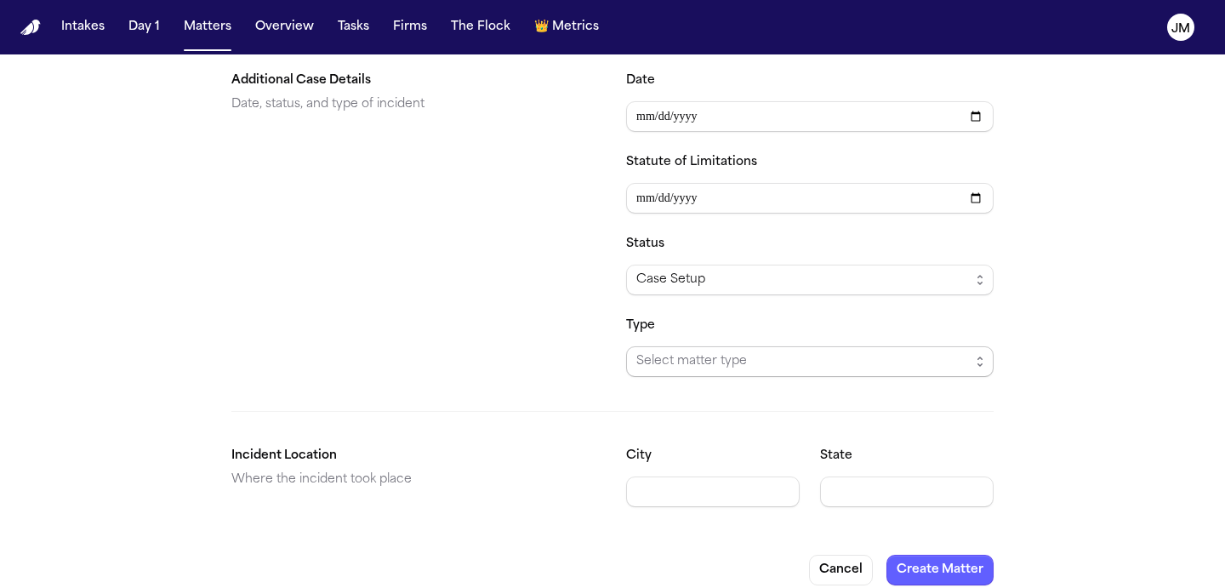
click at [675, 356] on span "Select matter type" at bounding box center [810, 361] width 368 height 31
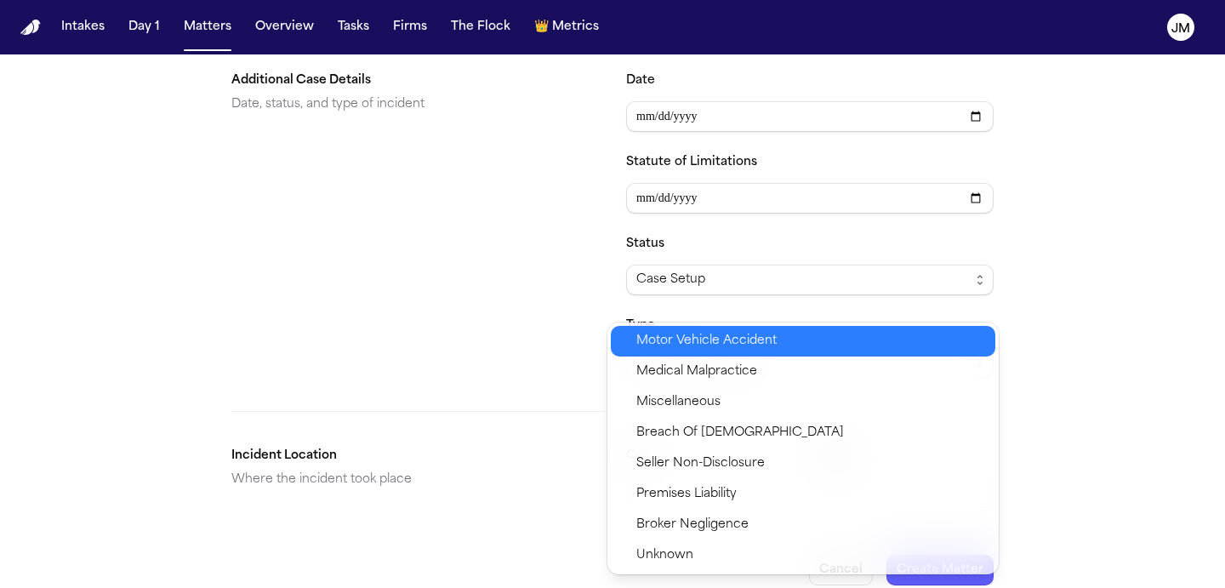
click at [724, 333] on span "Motor Vehicle Accident" at bounding box center [706, 341] width 140 height 20
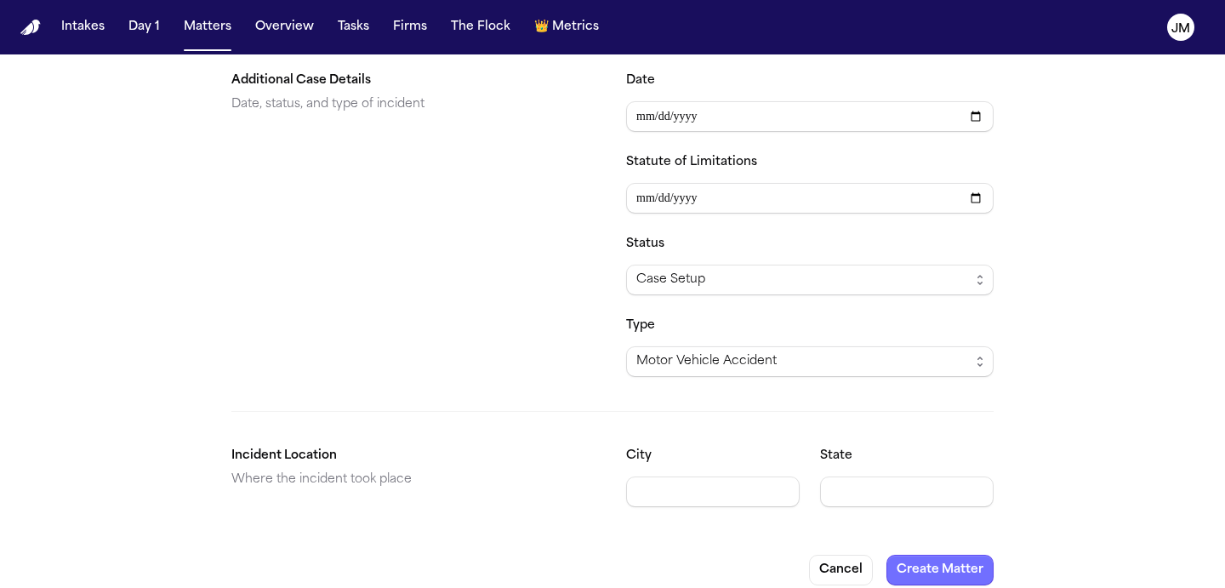
click at [979, 555] on button "Create Matter" at bounding box center [939, 570] width 107 height 31
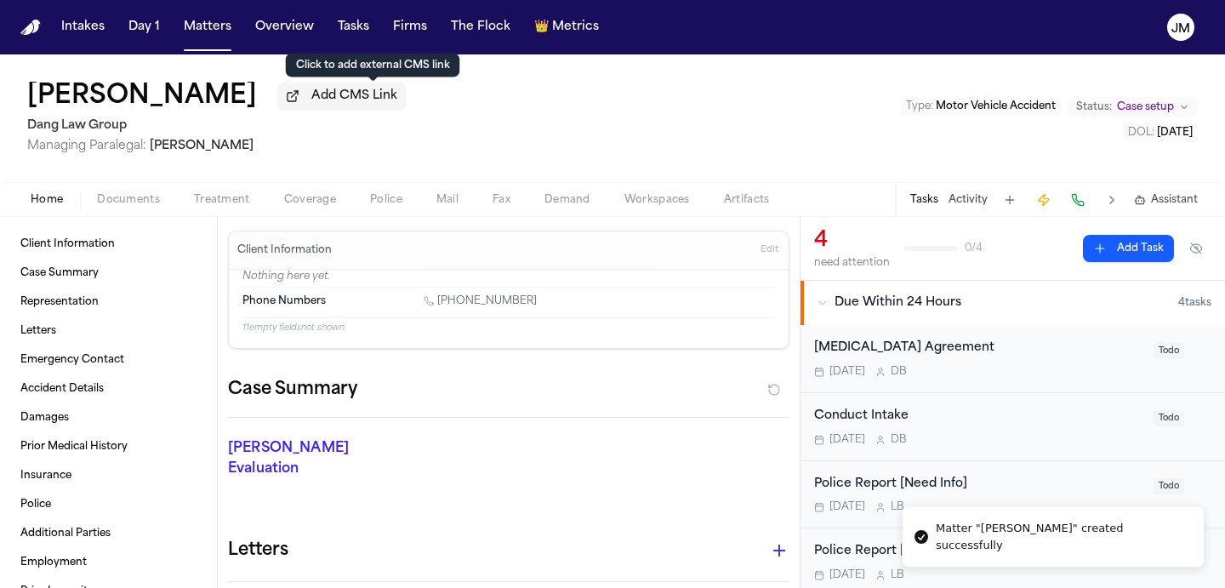
click at [367, 104] on span "Add CMS Link" at bounding box center [354, 96] width 86 height 17
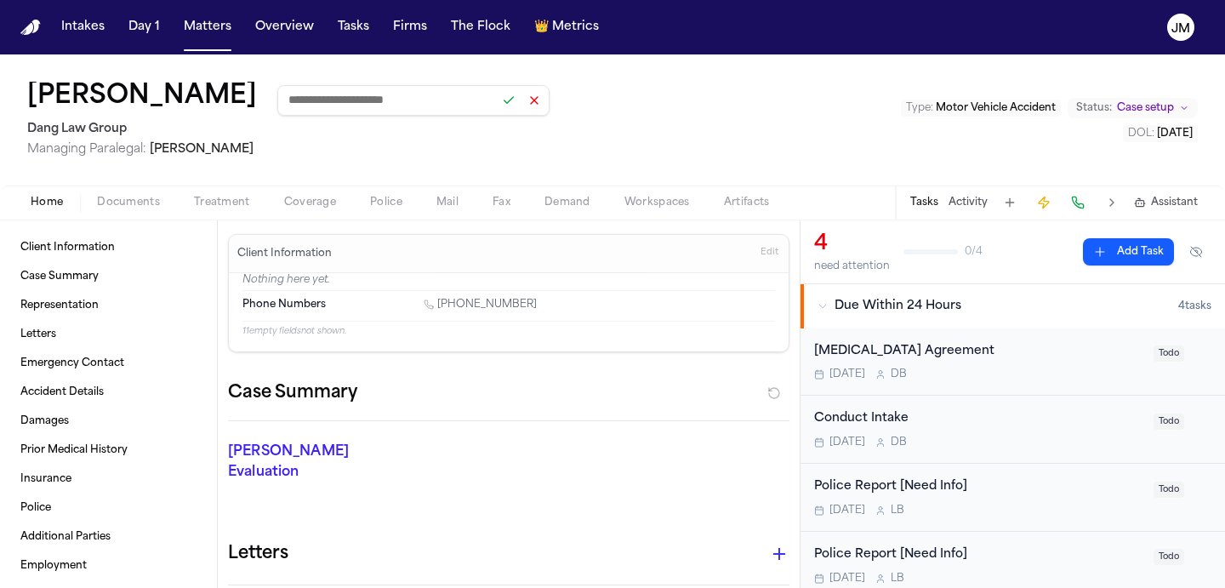
click at [470, 108] on input at bounding box center [413, 100] width 272 height 31
paste input "**********"
type input "**********"
click at [521, 102] on button at bounding box center [509, 100] width 24 height 24
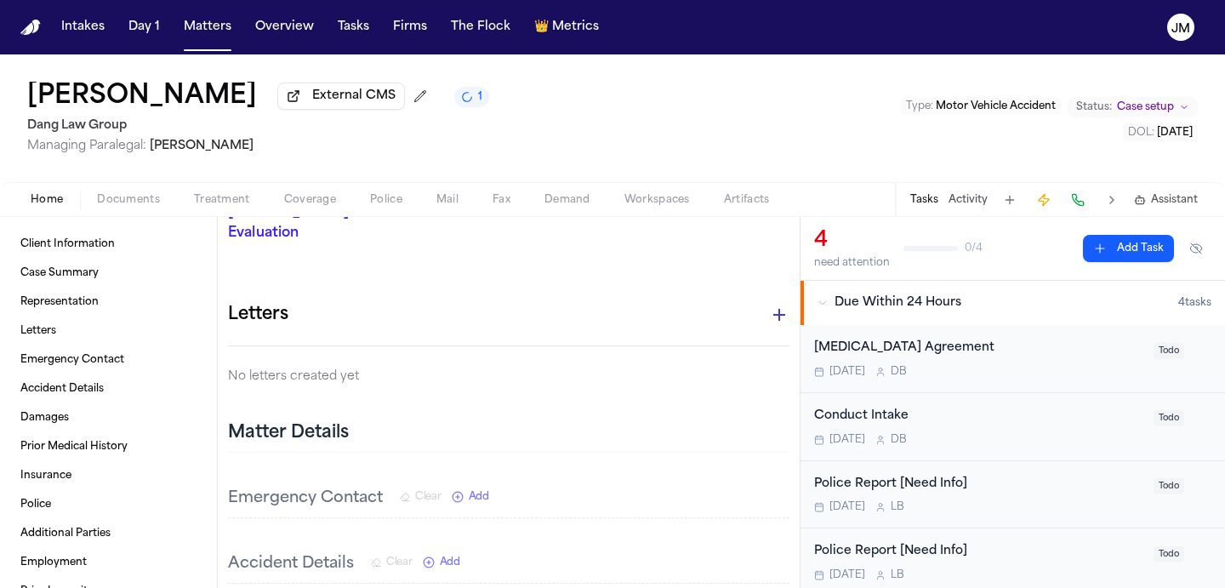
scroll to position [186, 0]
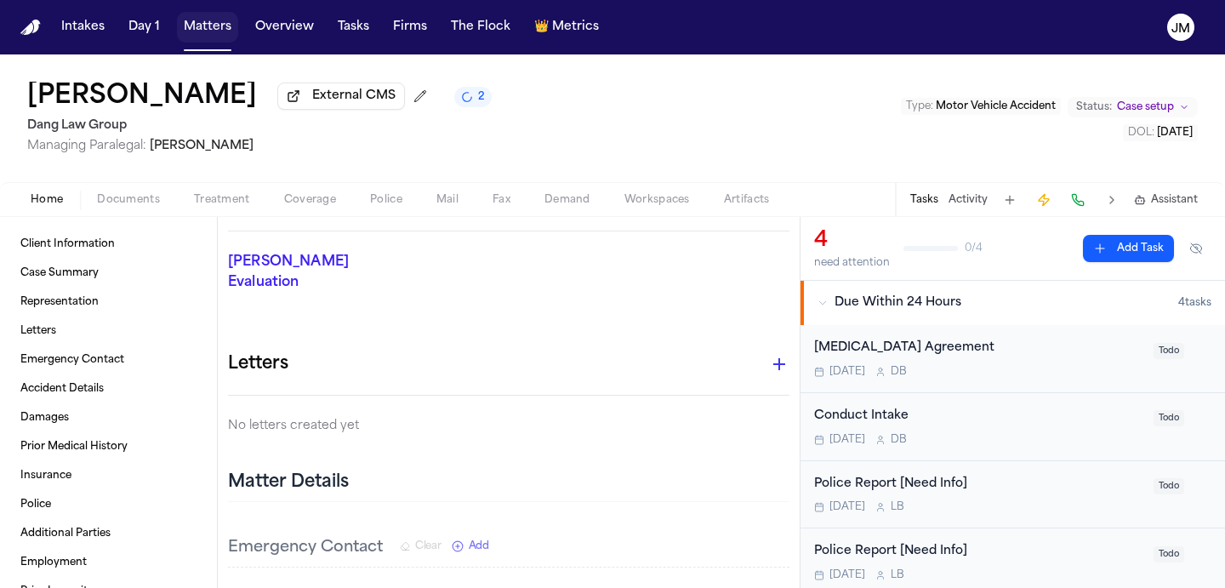
click at [223, 26] on button "Matters" at bounding box center [207, 27] width 61 height 31
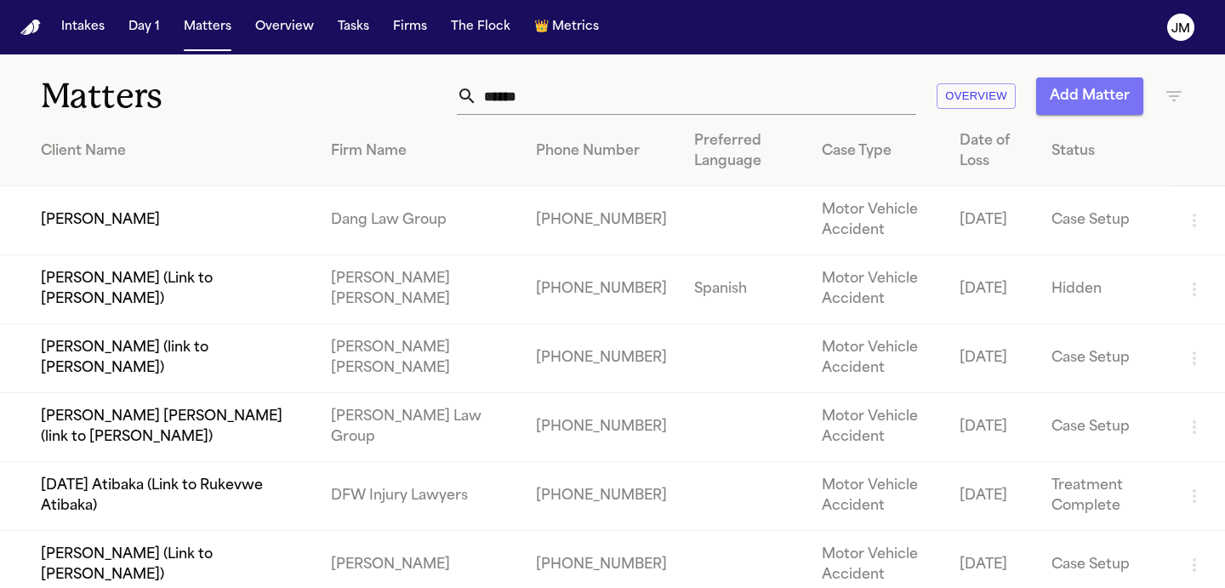
click at [1062, 99] on button "Add Matter" at bounding box center [1089, 95] width 107 height 37
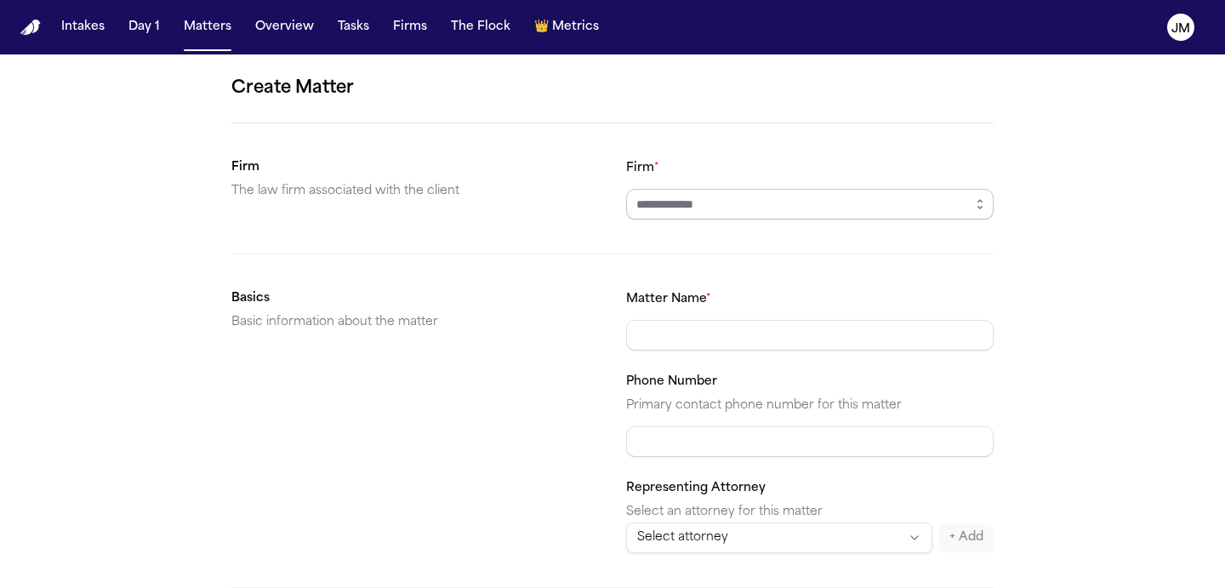
click at [665, 210] on input "Firm *" at bounding box center [810, 204] width 368 height 31
click at [983, 202] on icon "button" at bounding box center [980, 204] width 14 height 14
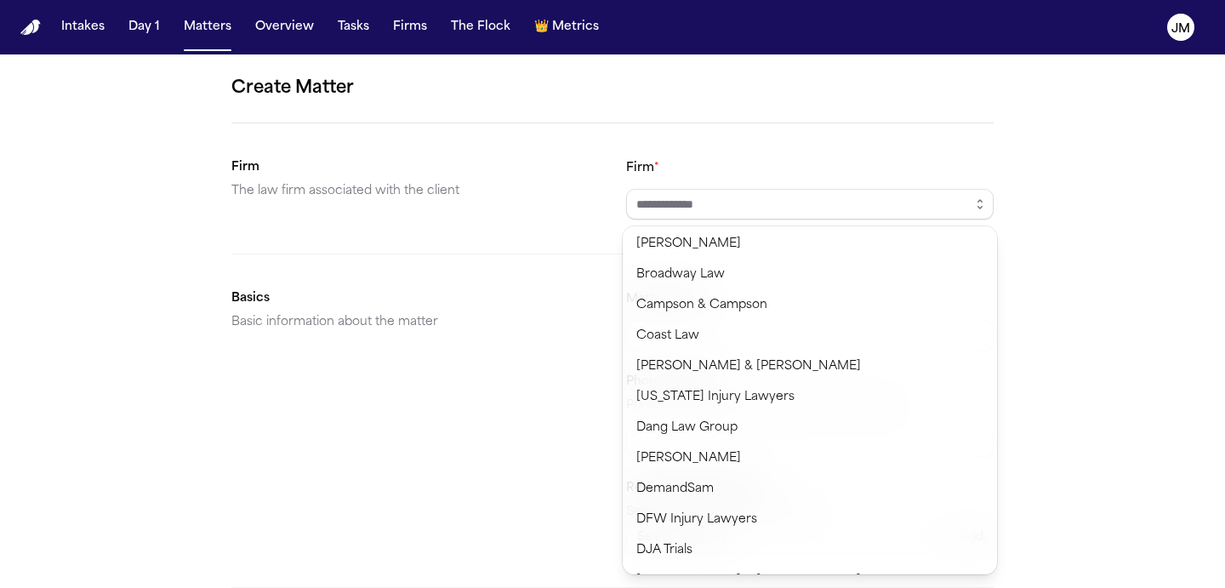
scroll to position [159, 0]
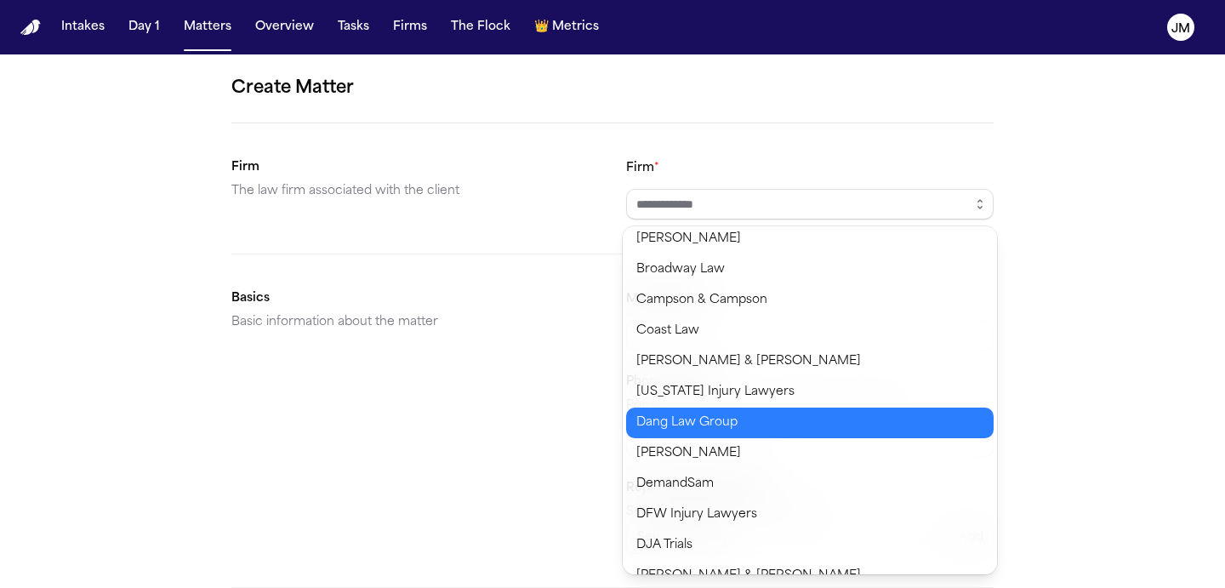
type input "**********"
click at [707, 415] on body "**********" at bounding box center [612, 294] width 1225 height 588
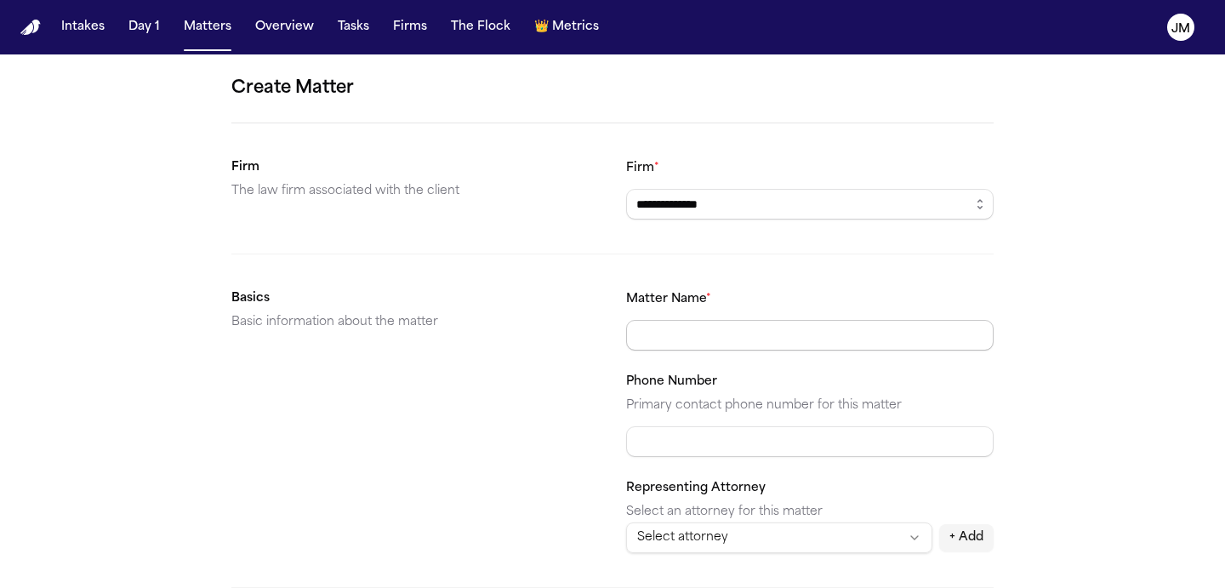
click at [696, 332] on input "Matter Name *" at bounding box center [810, 335] width 368 height 31
type input "**********"
click at [710, 430] on input "Phone Number" at bounding box center [810, 441] width 368 height 31
paste input "**********"
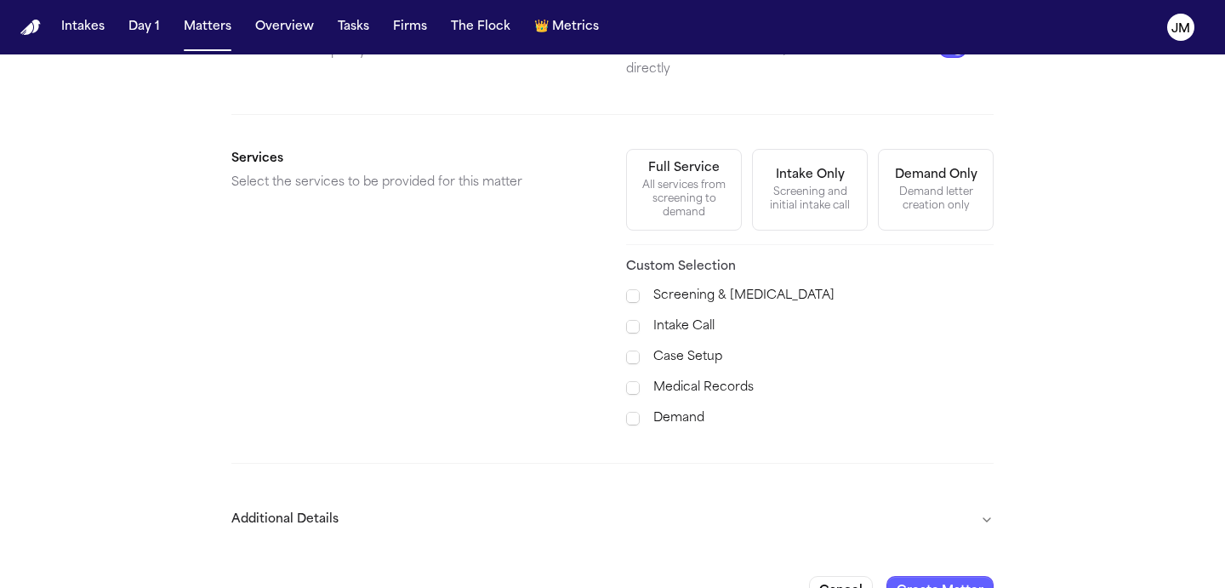
scroll to position [625, 0]
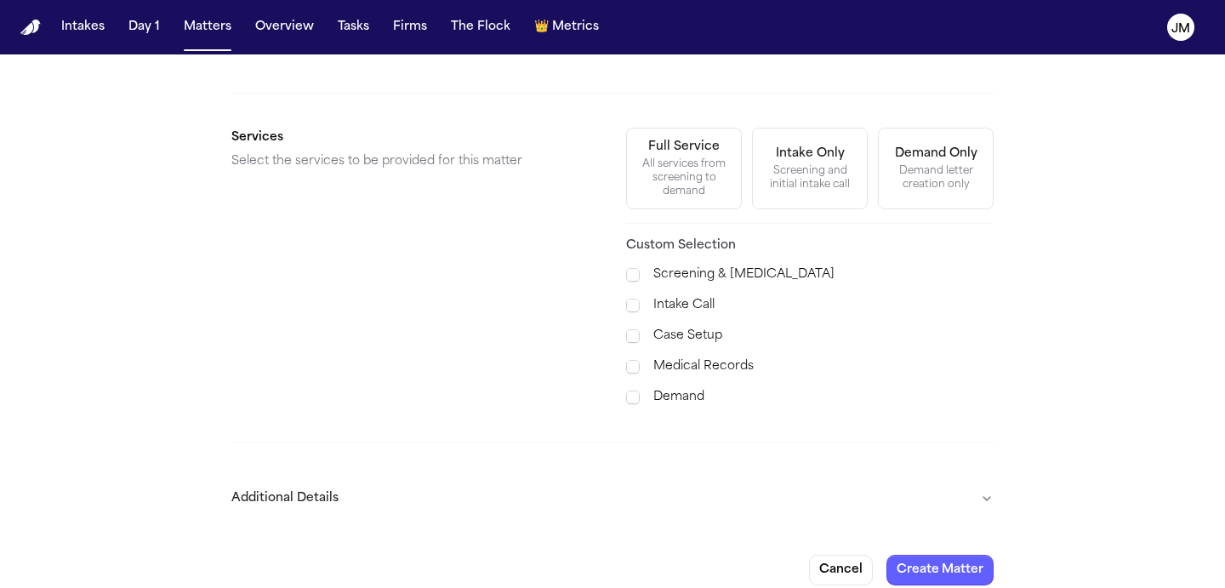
type input "**********"
click at [774, 476] on button "Additional Details" at bounding box center [612, 498] width 762 height 44
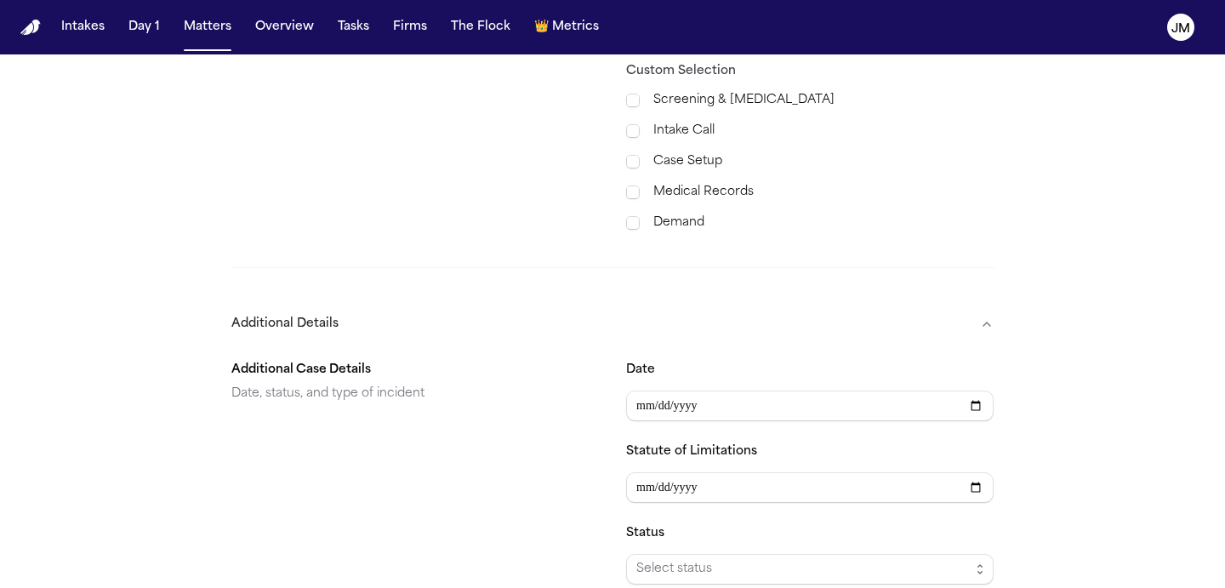
scroll to position [801, 0]
click at [633, 404] on div "Date Statute of Limitations Status Select status Type Select matter type" at bounding box center [810, 512] width 368 height 306
type input "**********"
click at [584, 405] on div "Additional Case Details Date, status, and type of incident" at bounding box center [415, 512] width 368 height 306
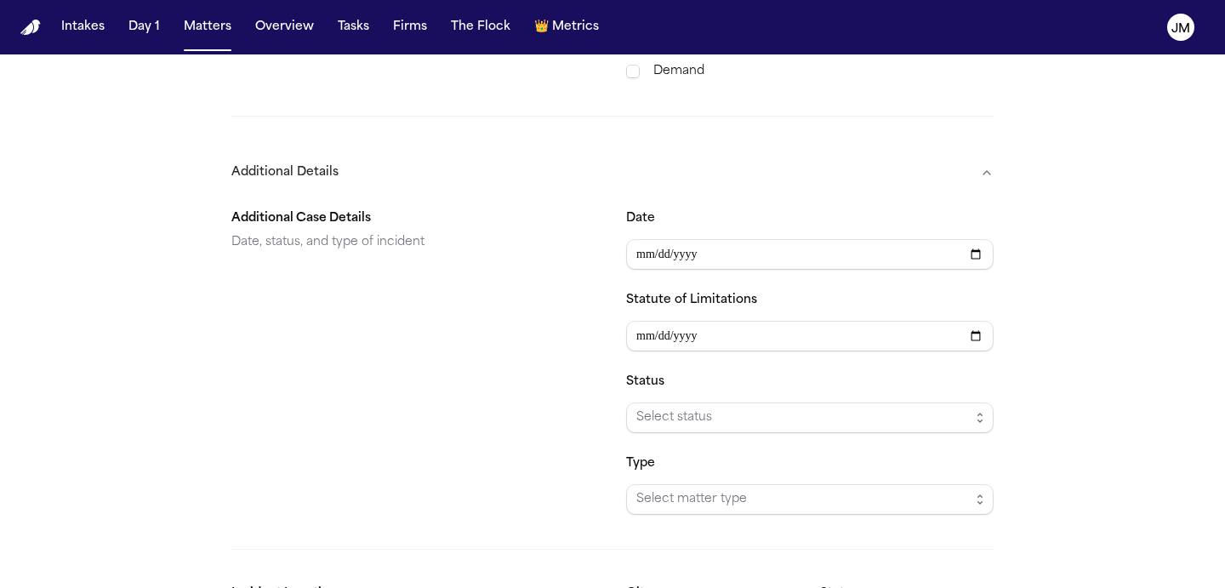
scroll to position [952, 0]
click at [681, 407] on span "Select status" at bounding box center [802, 417] width 333 height 20
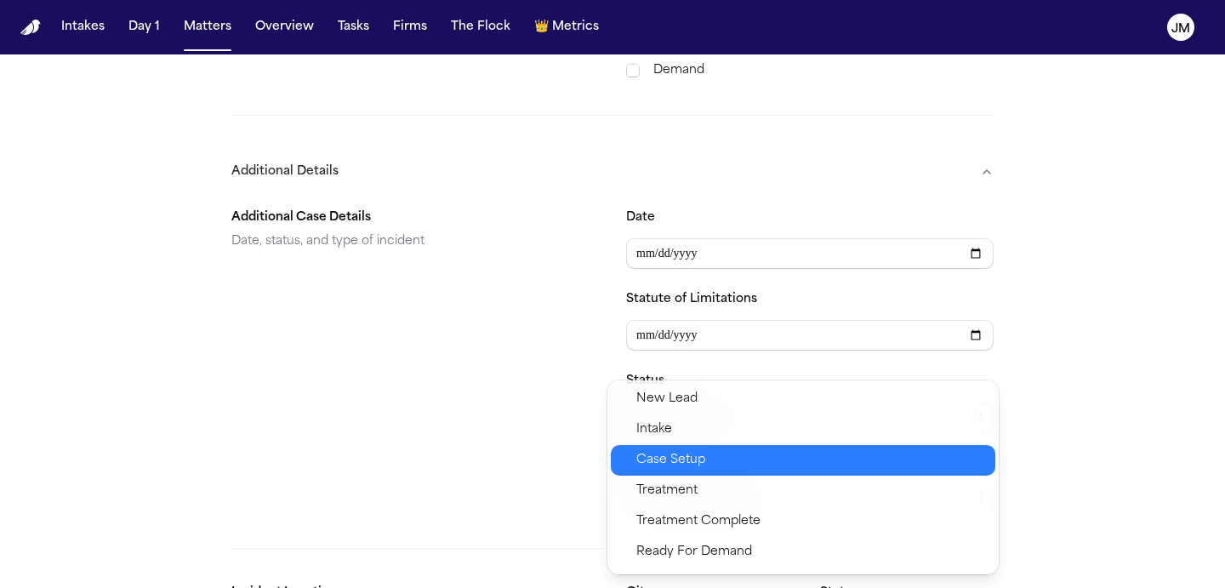
click at [664, 470] on div "Case Setup" at bounding box center [803, 460] width 385 height 31
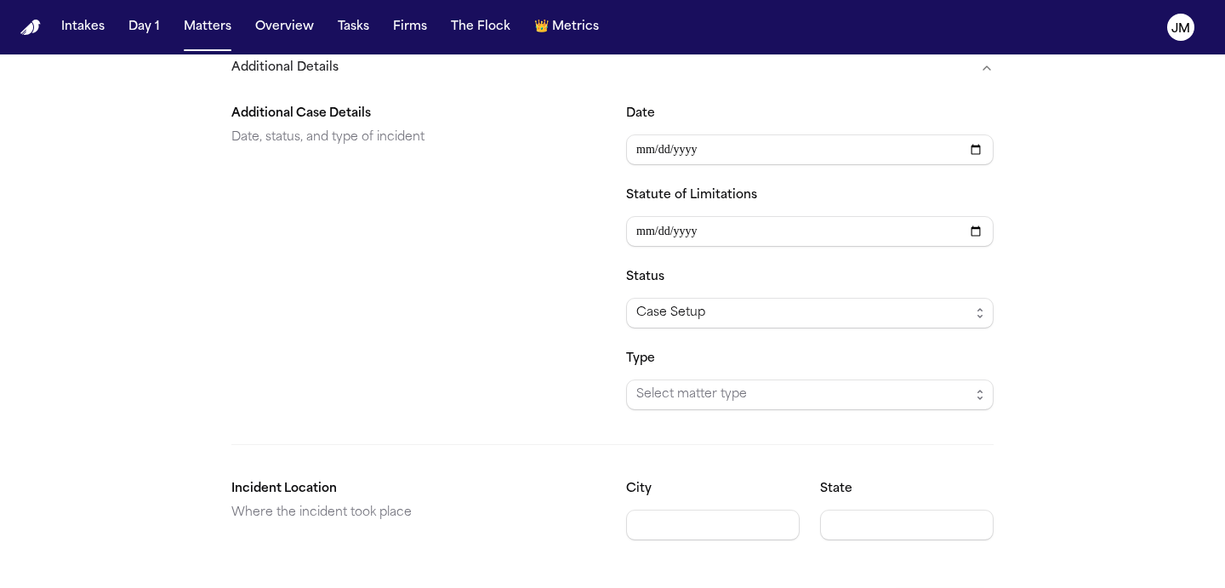
scroll to position [1089, 0]
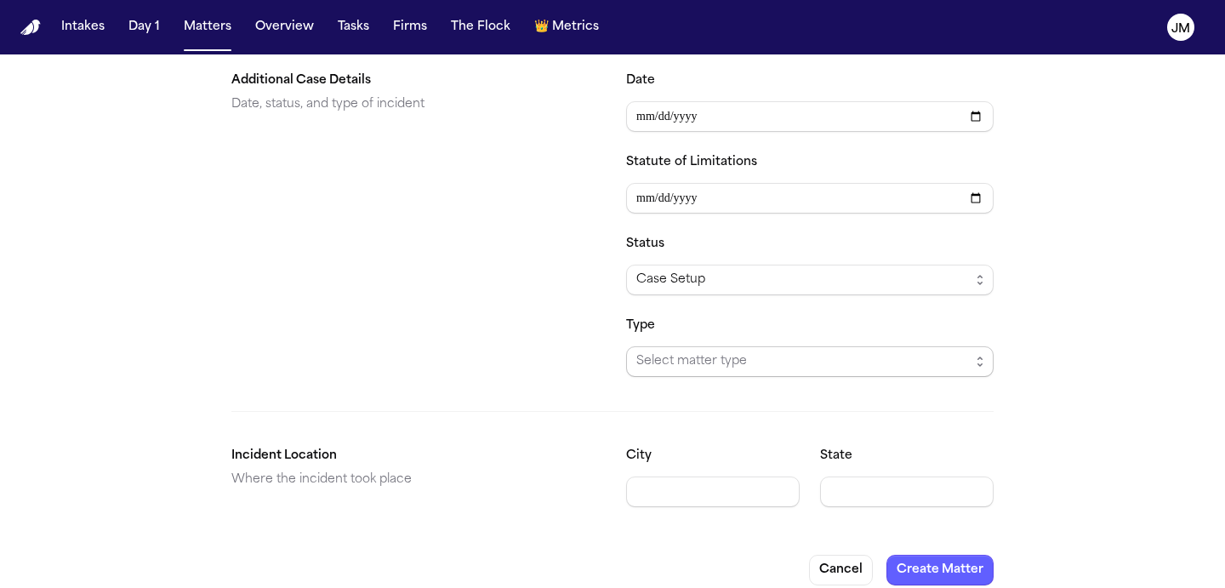
click at [760, 351] on span "Select matter type" at bounding box center [802, 361] width 333 height 20
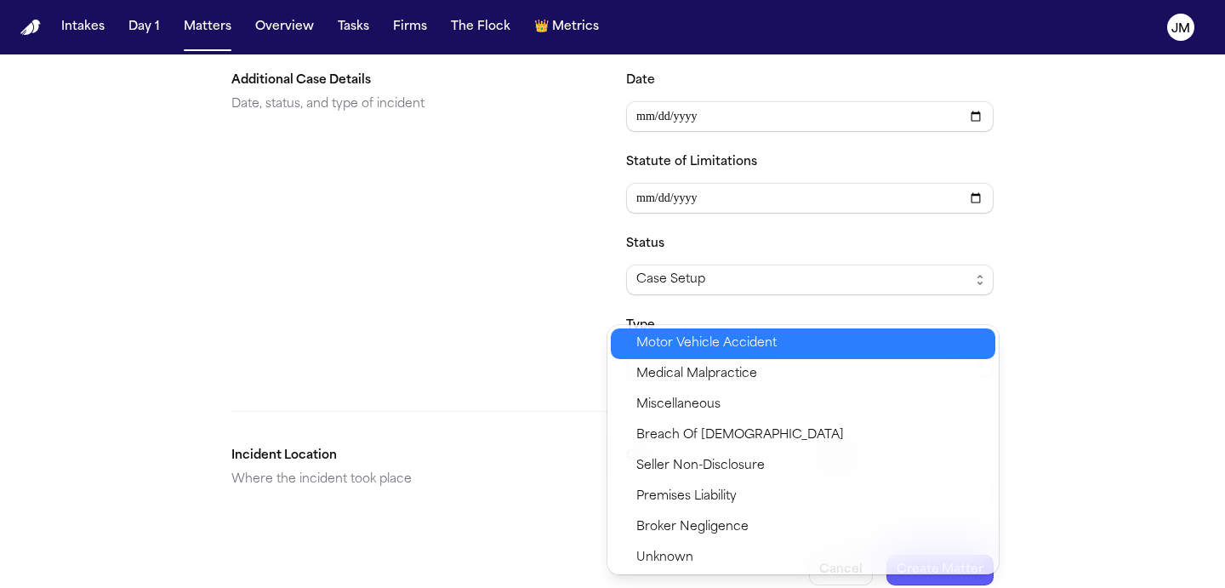
click at [727, 345] on span "Motor Vehicle Accident" at bounding box center [706, 343] width 140 height 20
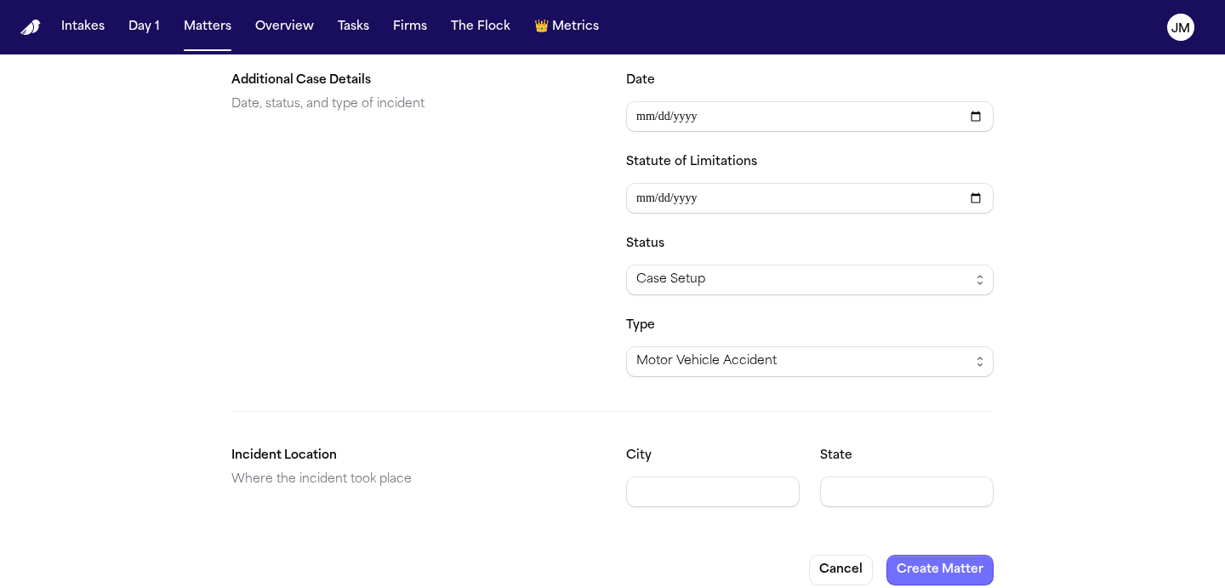
click at [919, 555] on button "Create Matter" at bounding box center [939, 570] width 107 height 31
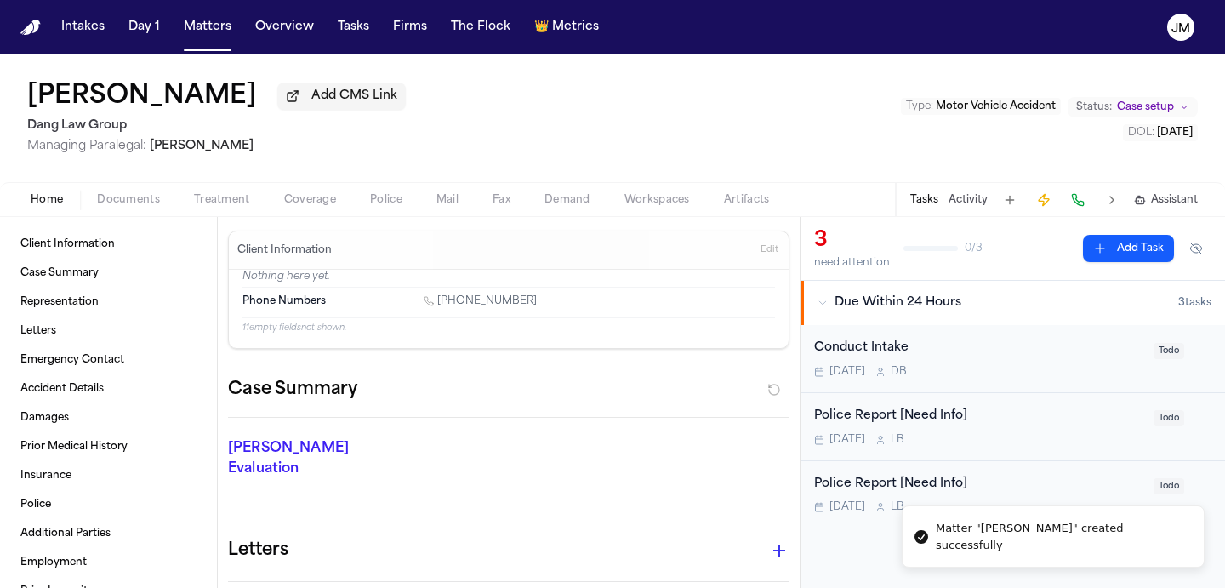
click at [332, 103] on span "Add CMS Link" at bounding box center [354, 96] width 86 height 17
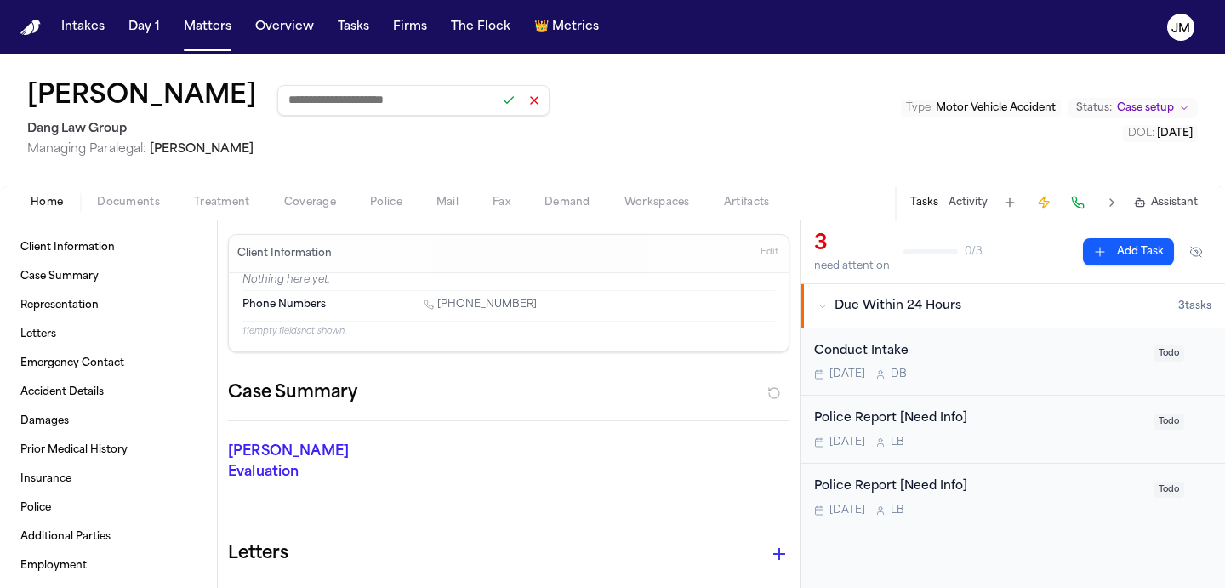
click at [370, 96] on input at bounding box center [413, 100] width 272 height 31
paste input "**********"
type input "**********"
click at [497, 109] on button at bounding box center [509, 100] width 24 height 24
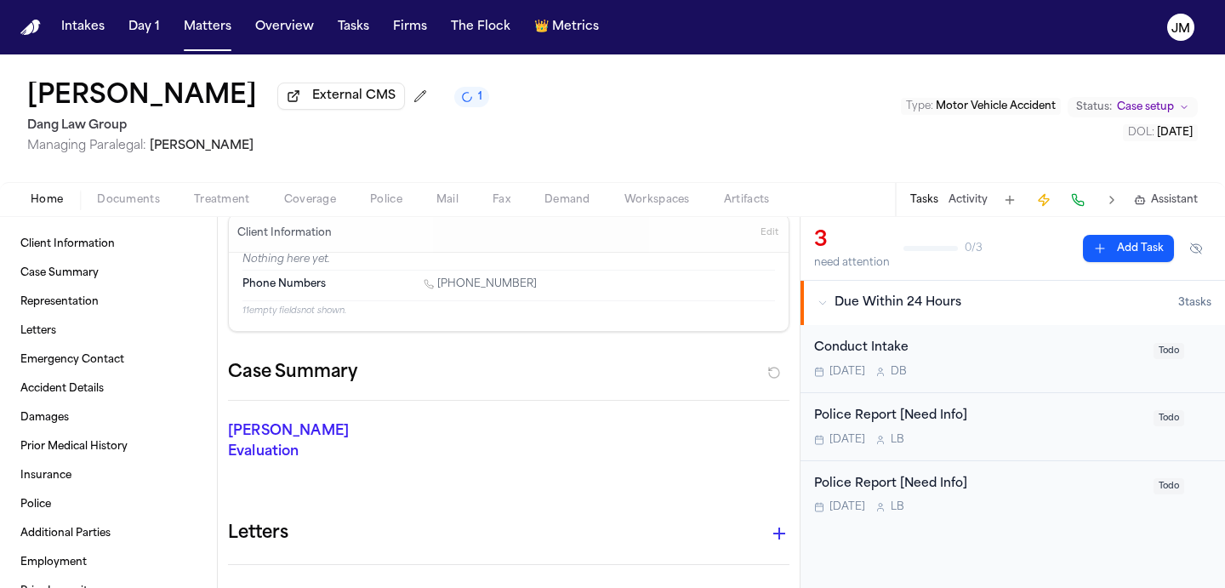
scroll to position [0, 0]
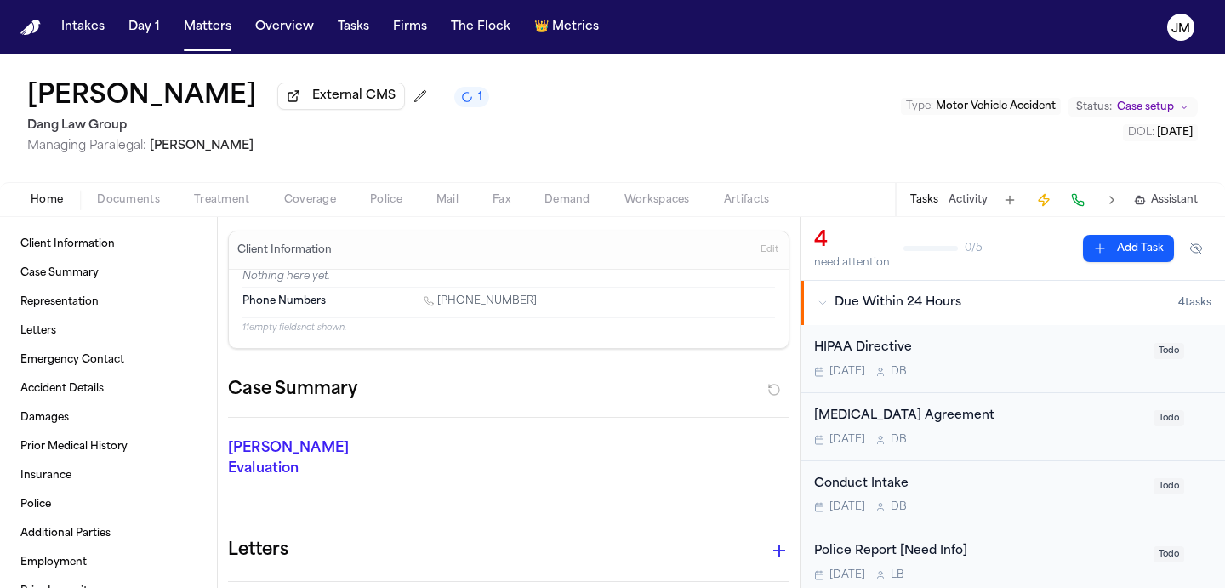
click at [604, 112] on div "[PERSON_NAME] External CMS 1 Dang Law Group Managing Paralegal: [PERSON_NAME] T…" at bounding box center [612, 118] width 1225 height 128
click at [202, 25] on button "Matters" at bounding box center [207, 27] width 61 height 31
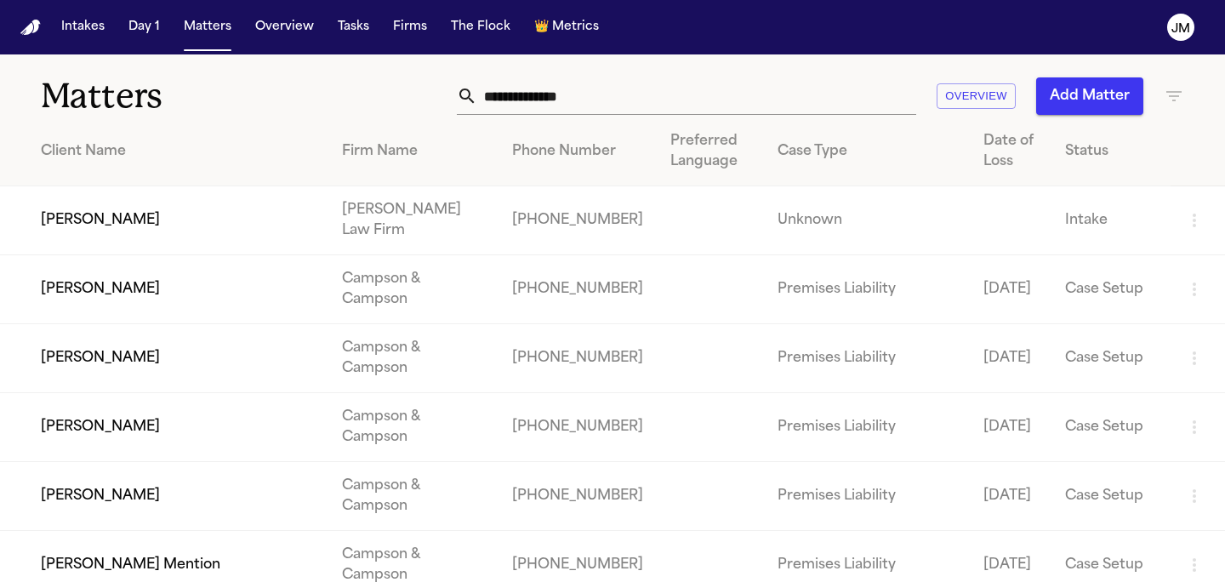
click at [1177, 88] on icon "button" at bounding box center [1174, 96] width 20 height 20
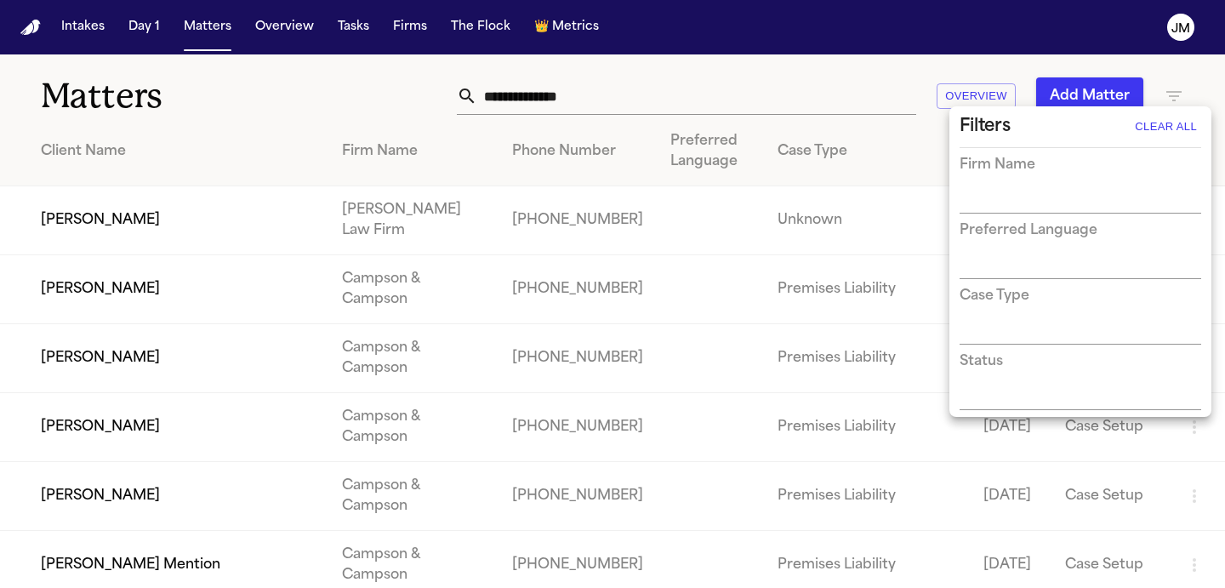
click at [1017, 201] on input "text" at bounding box center [1068, 201] width 216 height 24
type input "****"
click at [1017, 235] on li "Dang Law Group" at bounding box center [1081, 235] width 242 height 31
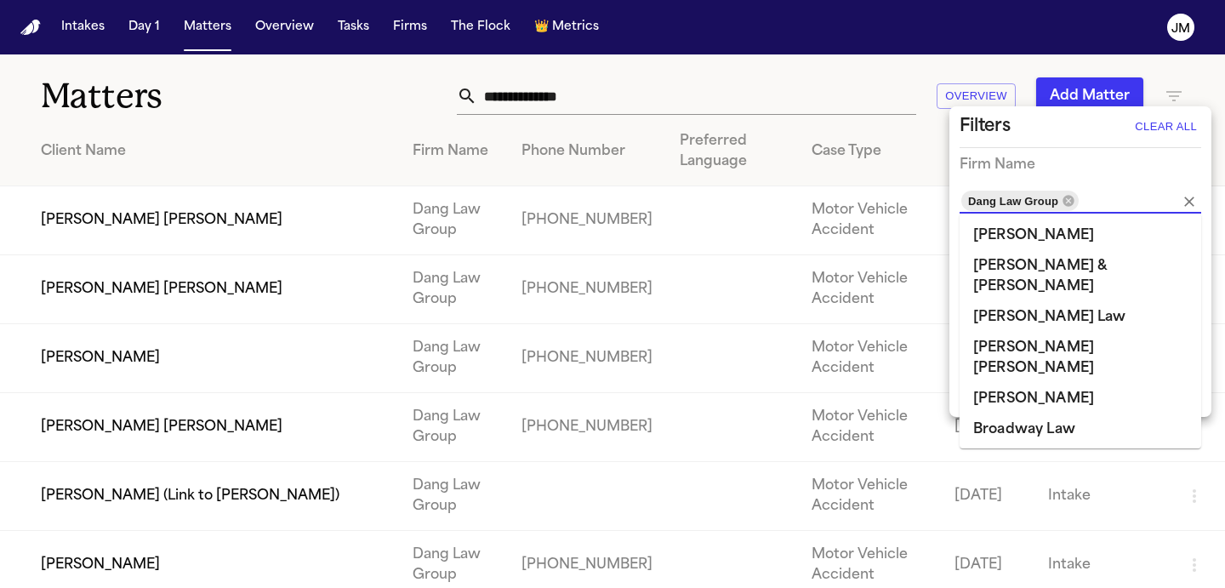
scroll to position [170, 0]
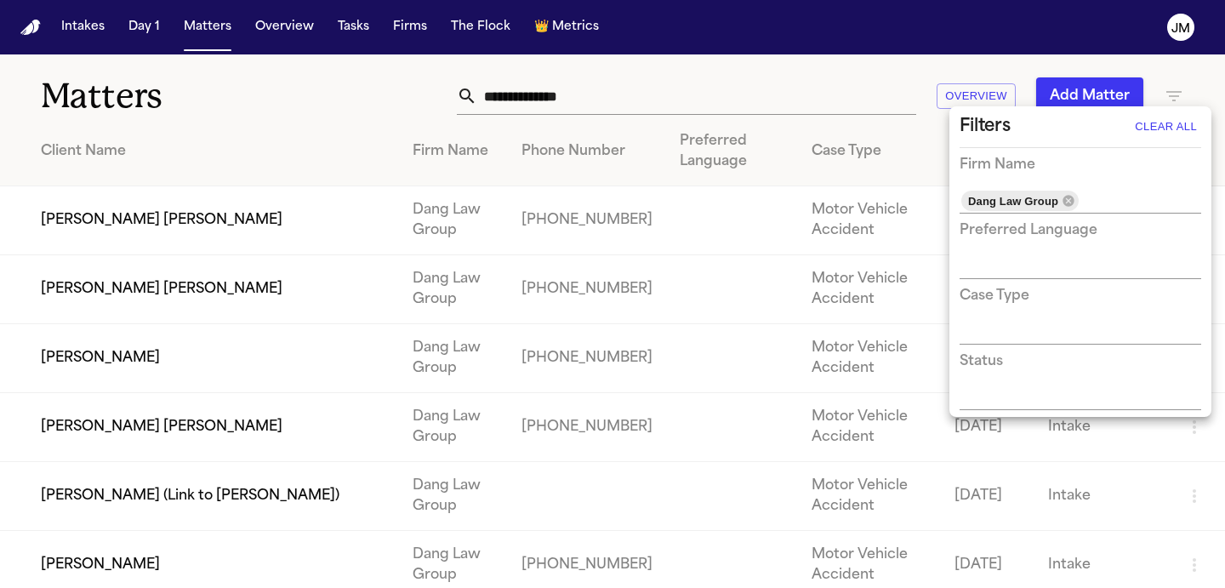
click at [225, 101] on div at bounding box center [612, 294] width 1225 height 588
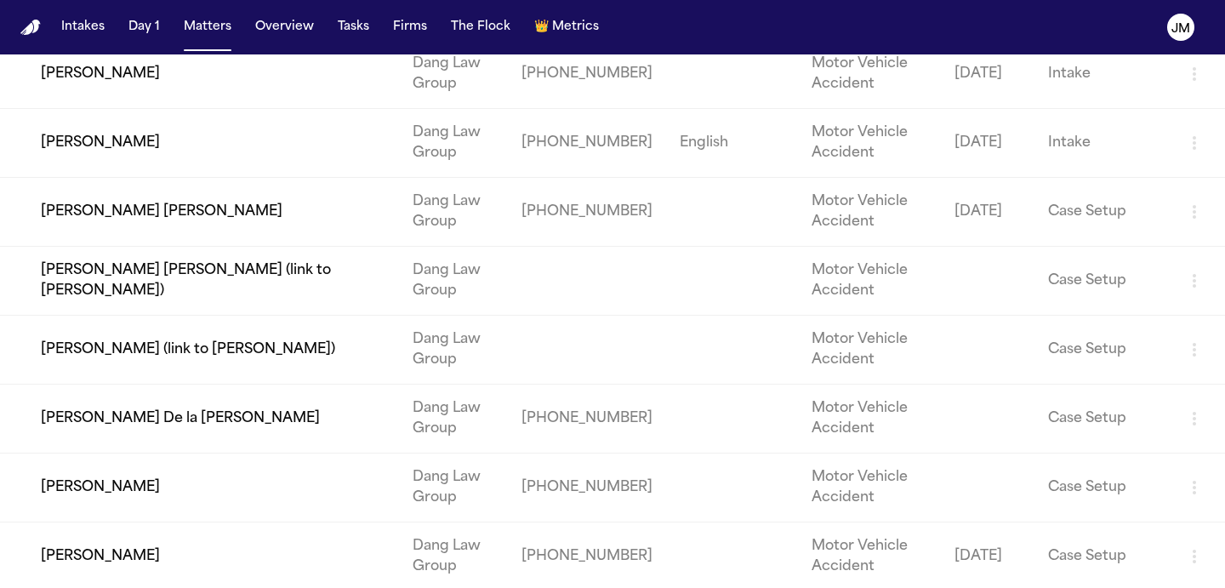
scroll to position [1200, 0]
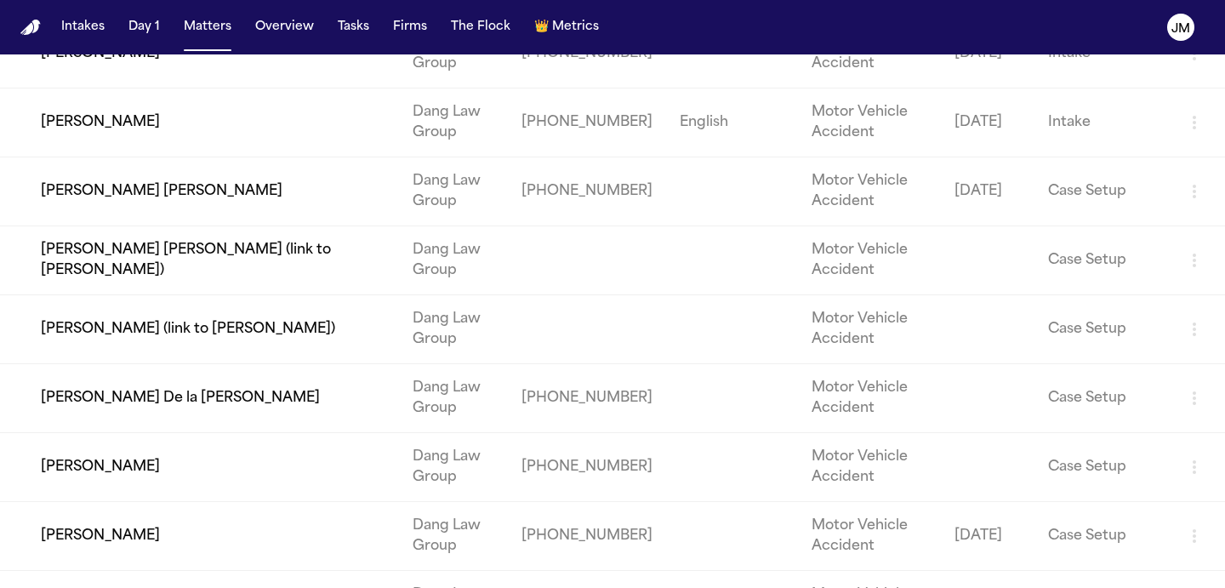
click at [328, 180] on td "Miguel Alfonso Ceballos Hernandez" at bounding box center [199, 191] width 399 height 69
